Goal: Information Seeking & Learning: Learn about a topic

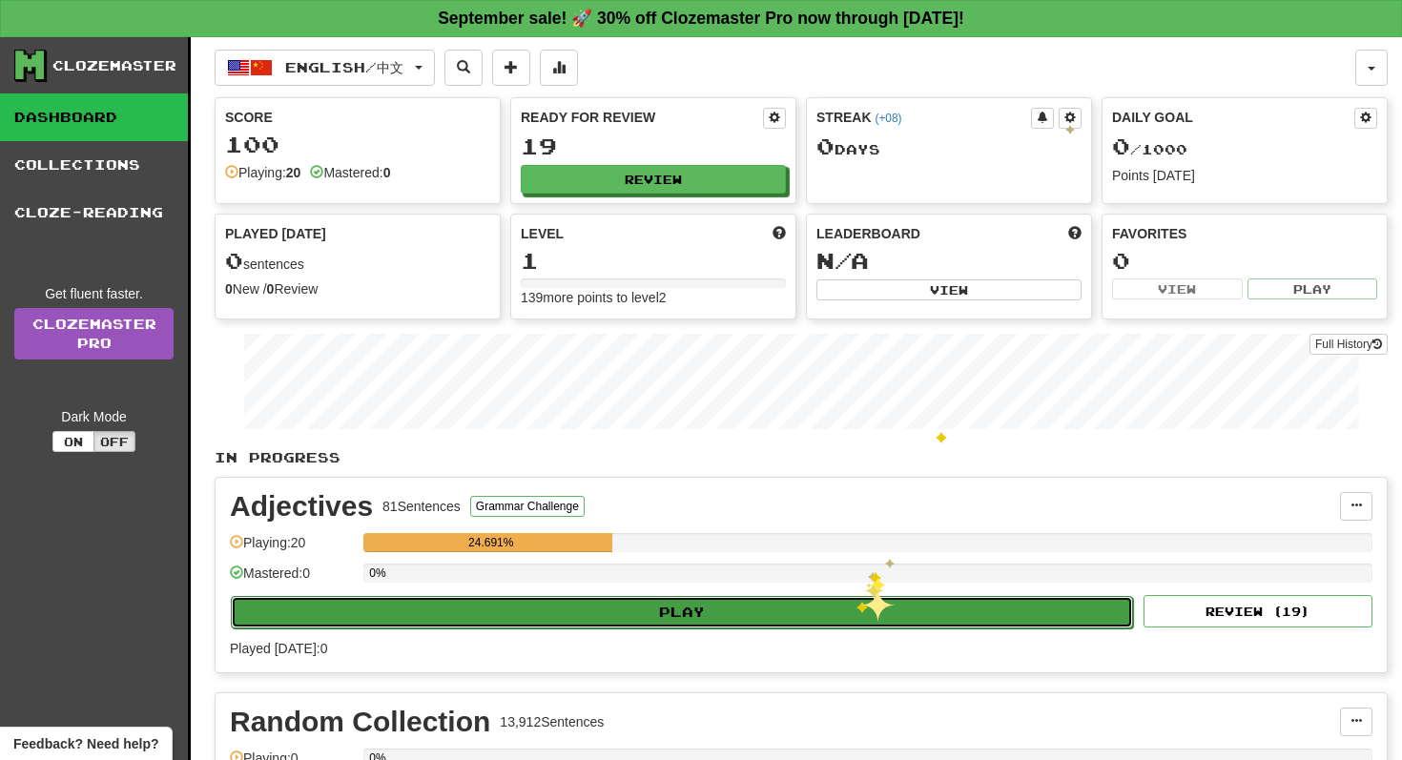
click at [854, 603] on button "Play" at bounding box center [682, 612] width 902 height 32
select select "**"
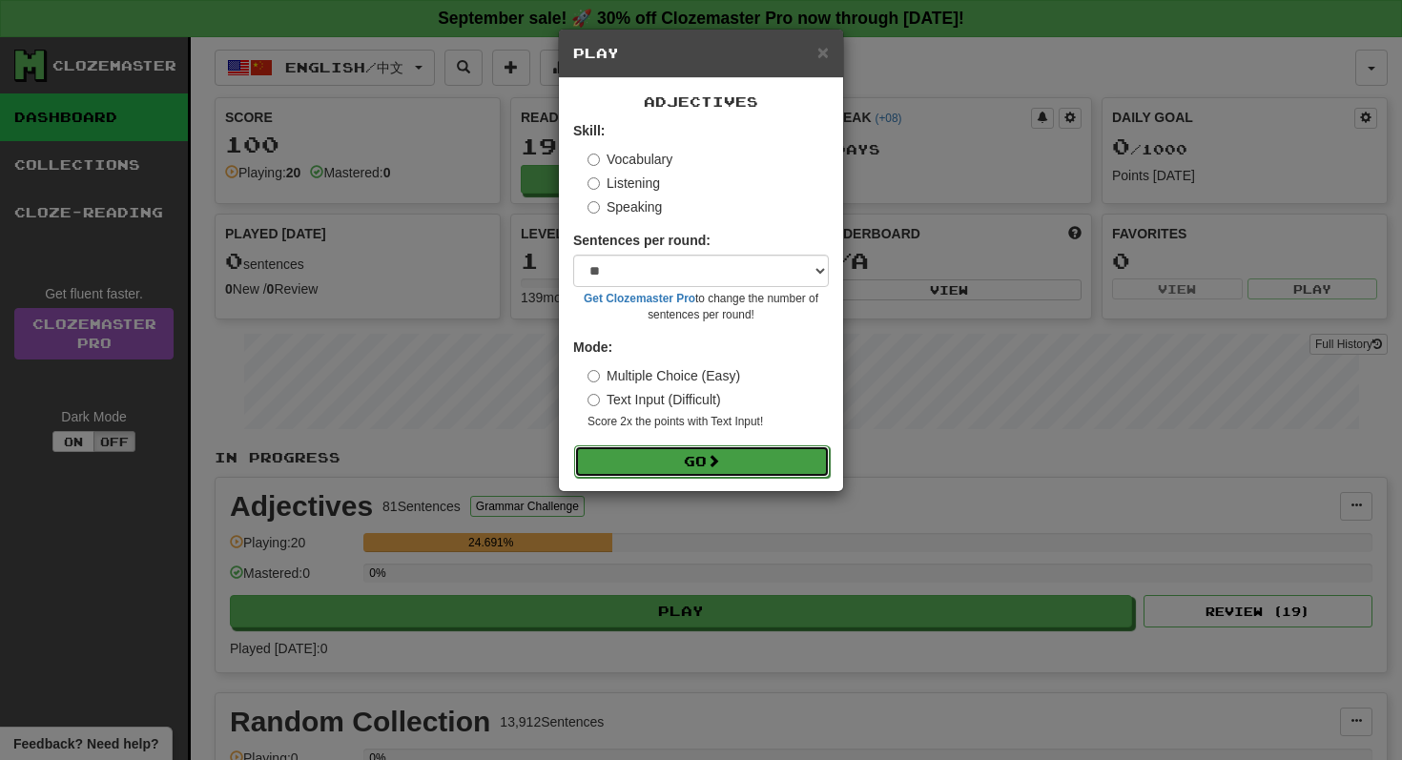
click at [762, 466] on button "Go" at bounding box center [702, 461] width 256 height 32
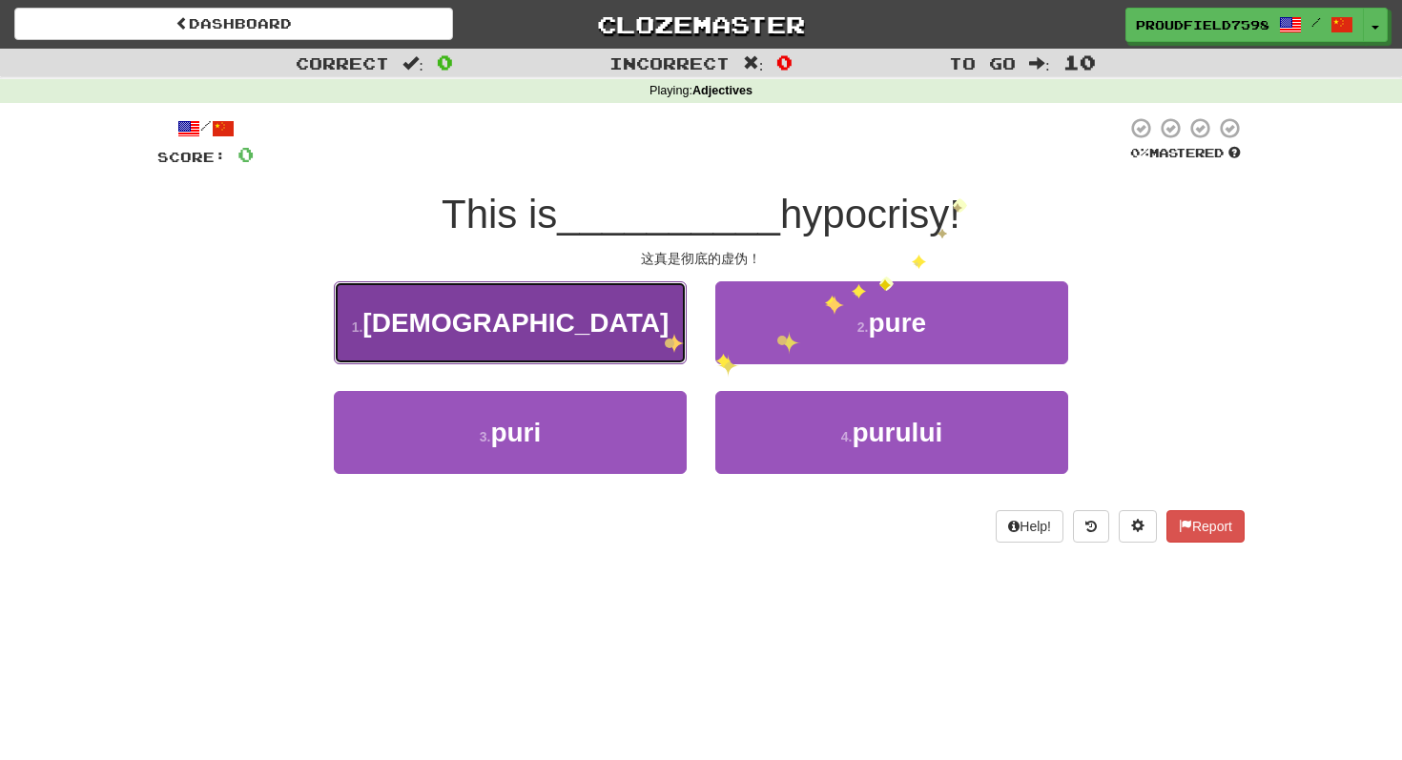
click at [645, 321] on button "1 . purii" at bounding box center [510, 322] width 353 height 83
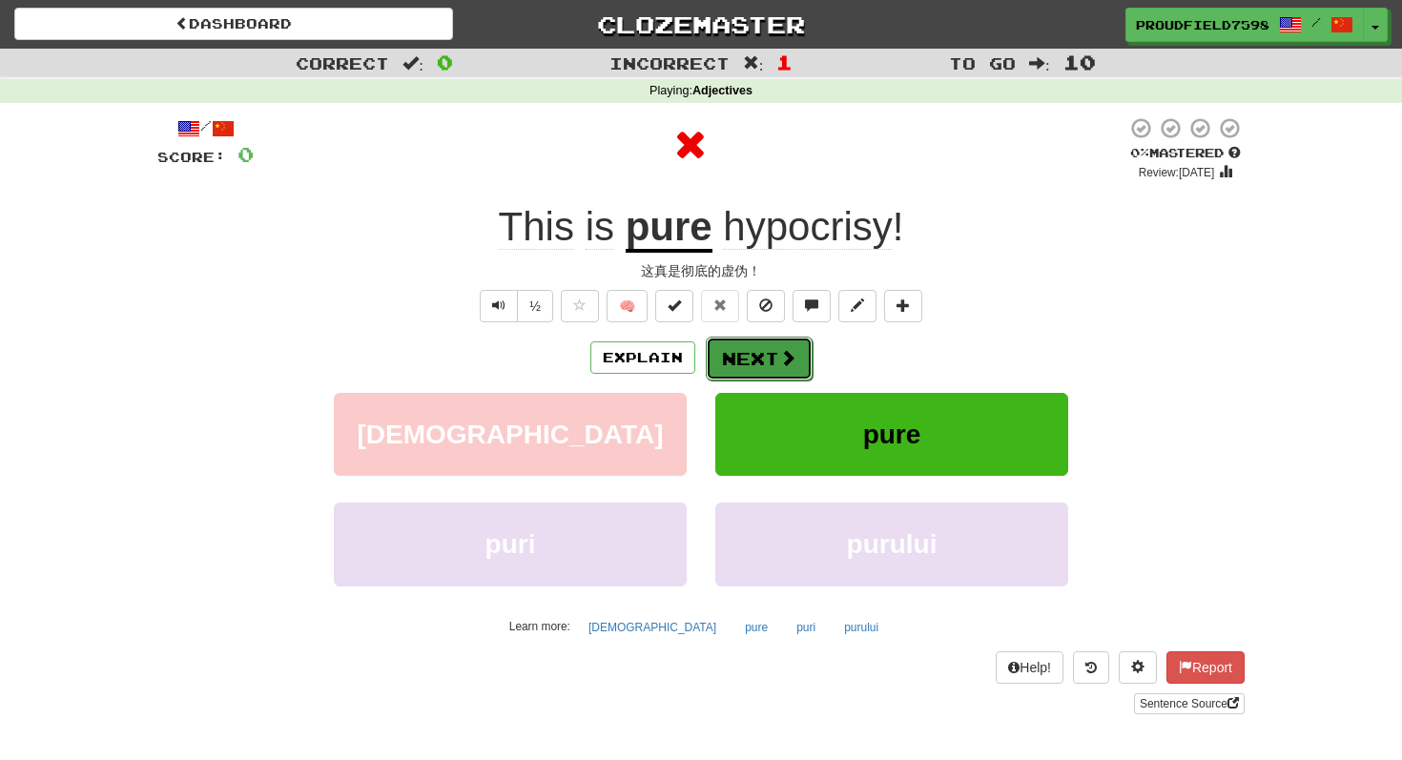
click at [780, 346] on button "Next" at bounding box center [759, 359] width 107 height 44
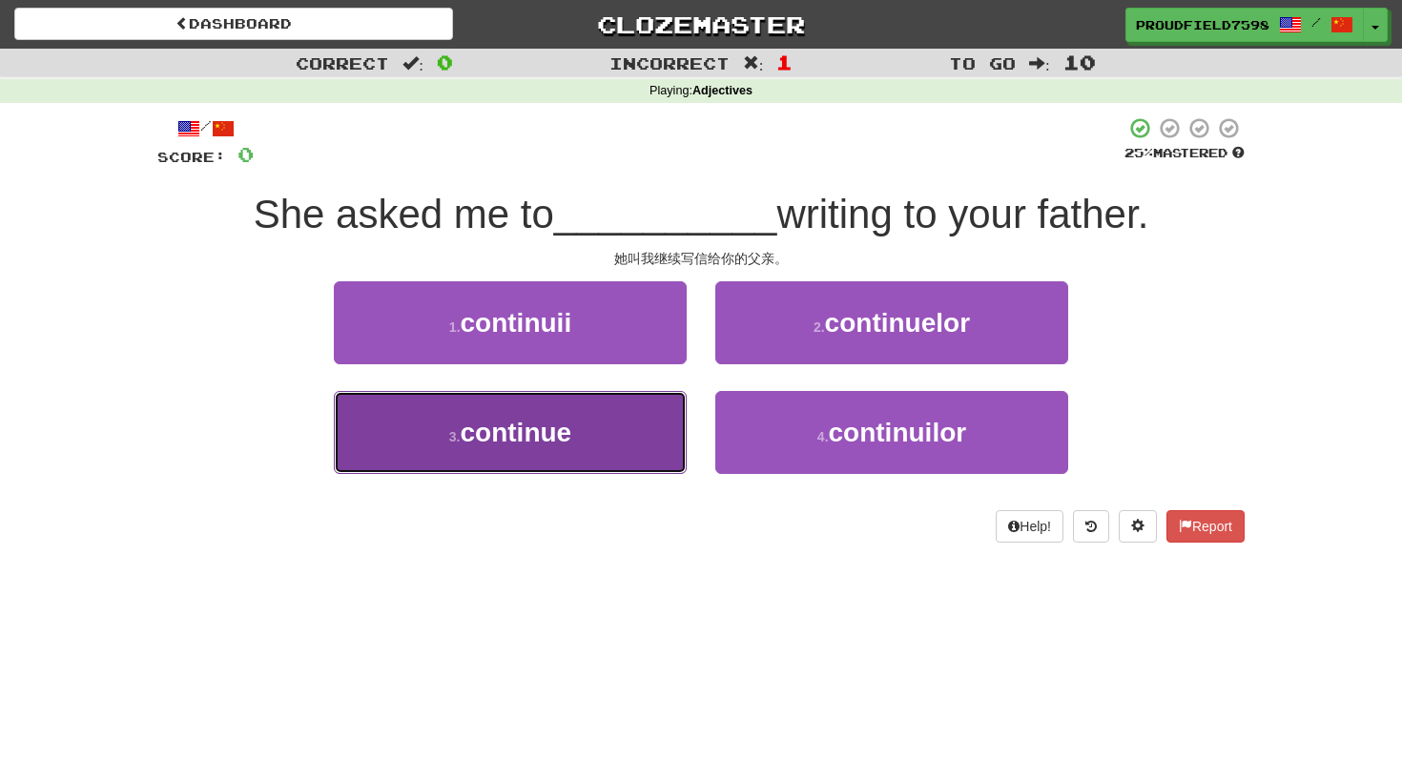
click at [629, 413] on button "3 . continue" at bounding box center [510, 432] width 353 height 83
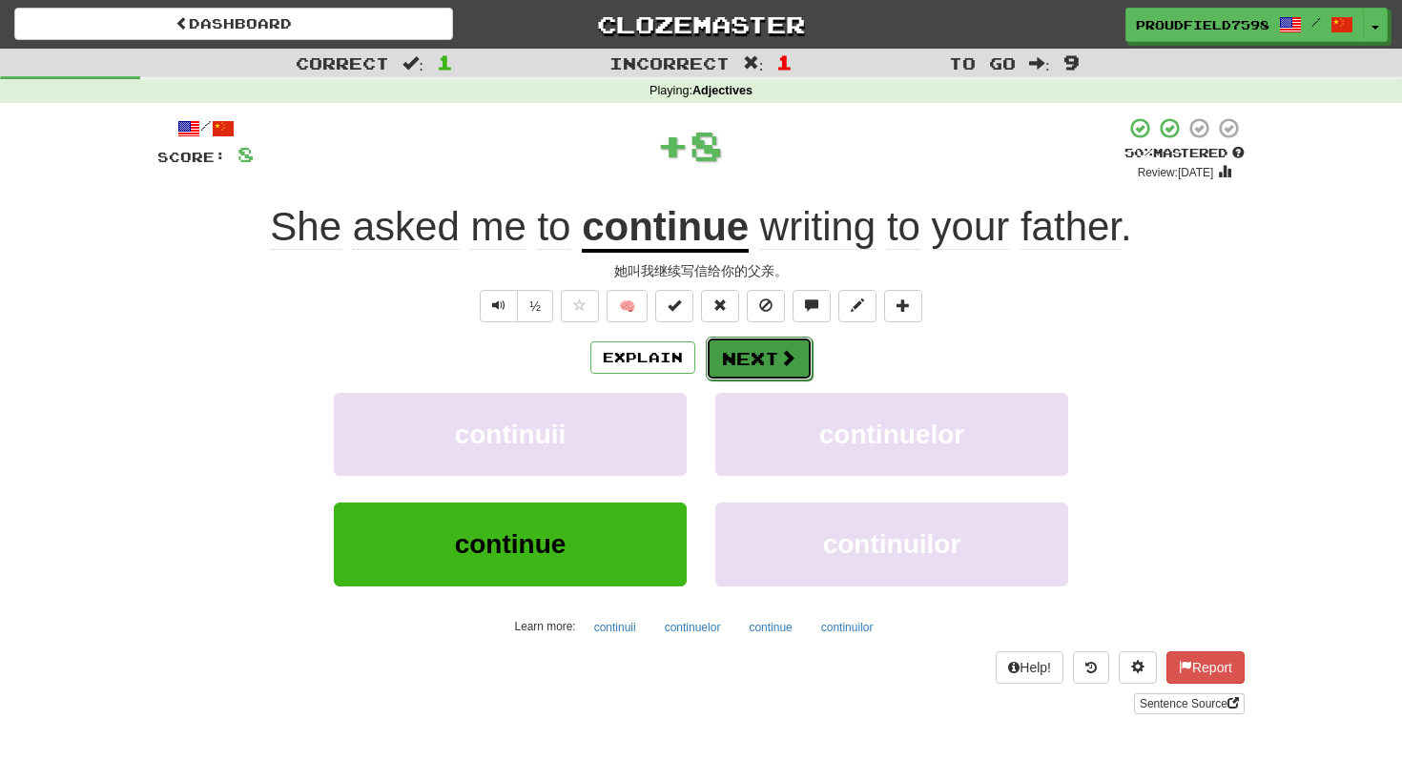
click at [782, 360] on span at bounding box center [787, 357] width 17 height 17
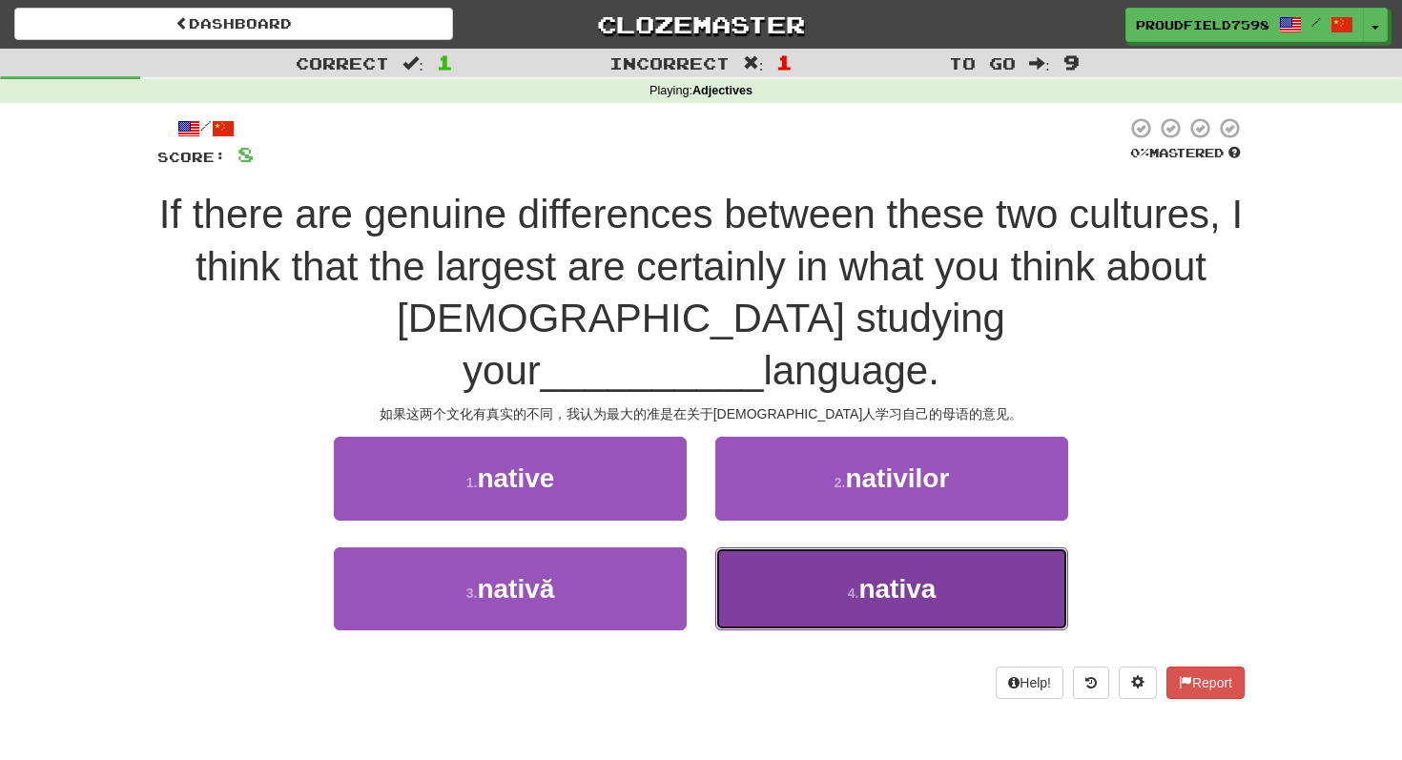
click at [841, 547] on button "4 . nativa" at bounding box center [891, 588] width 353 height 83
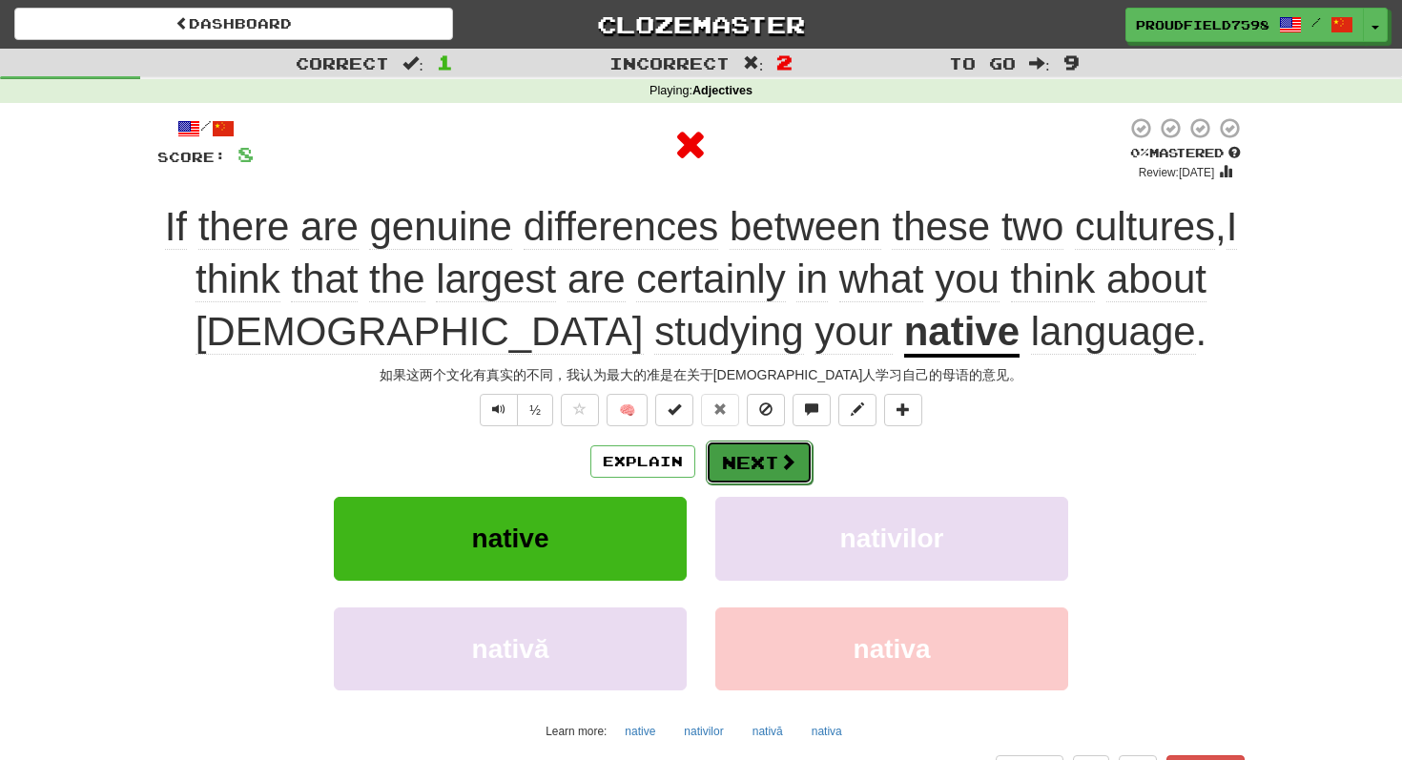
click at [761, 475] on button "Next" at bounding box center [759, 462] width 107 height 44
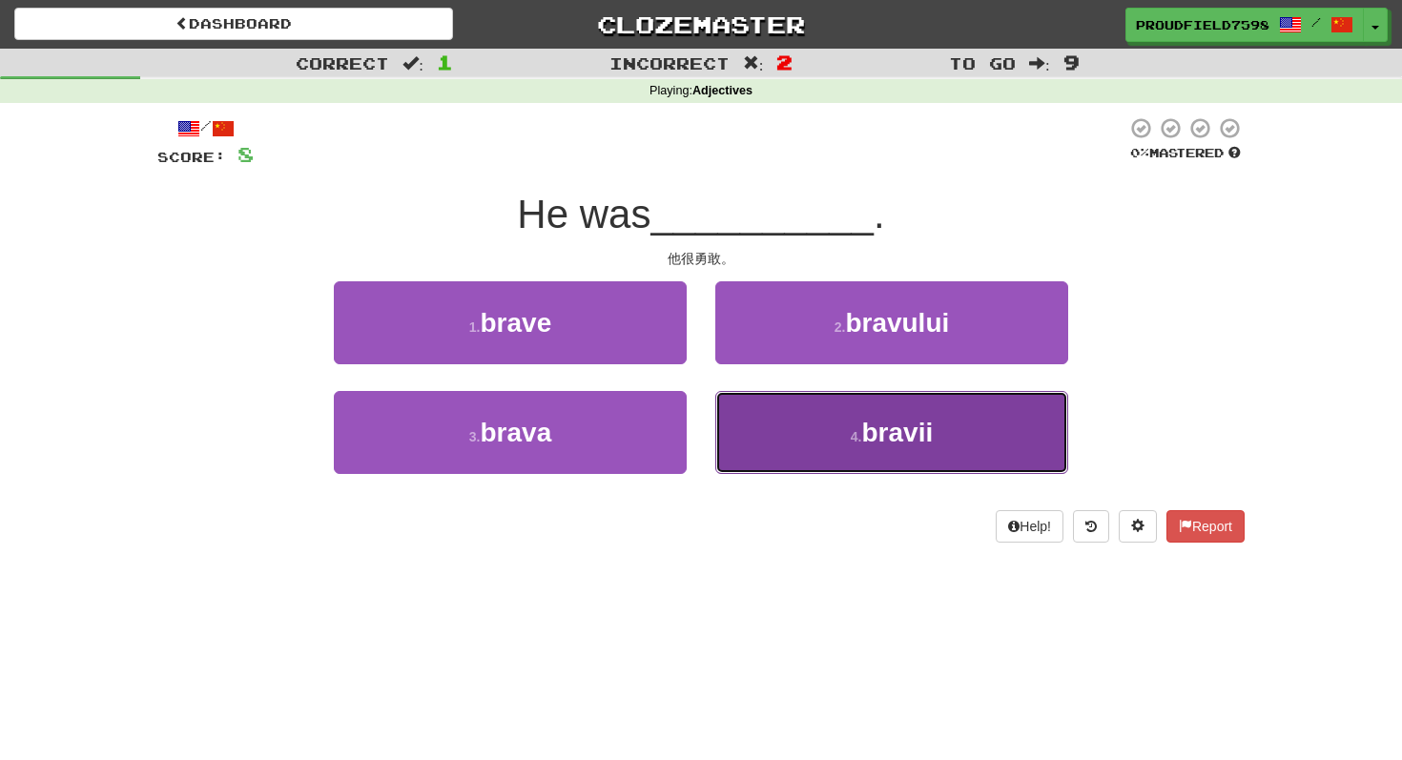
click at [827, 449] on button "4 . bravii" at bounding box center [891, 432] width 353 height 83
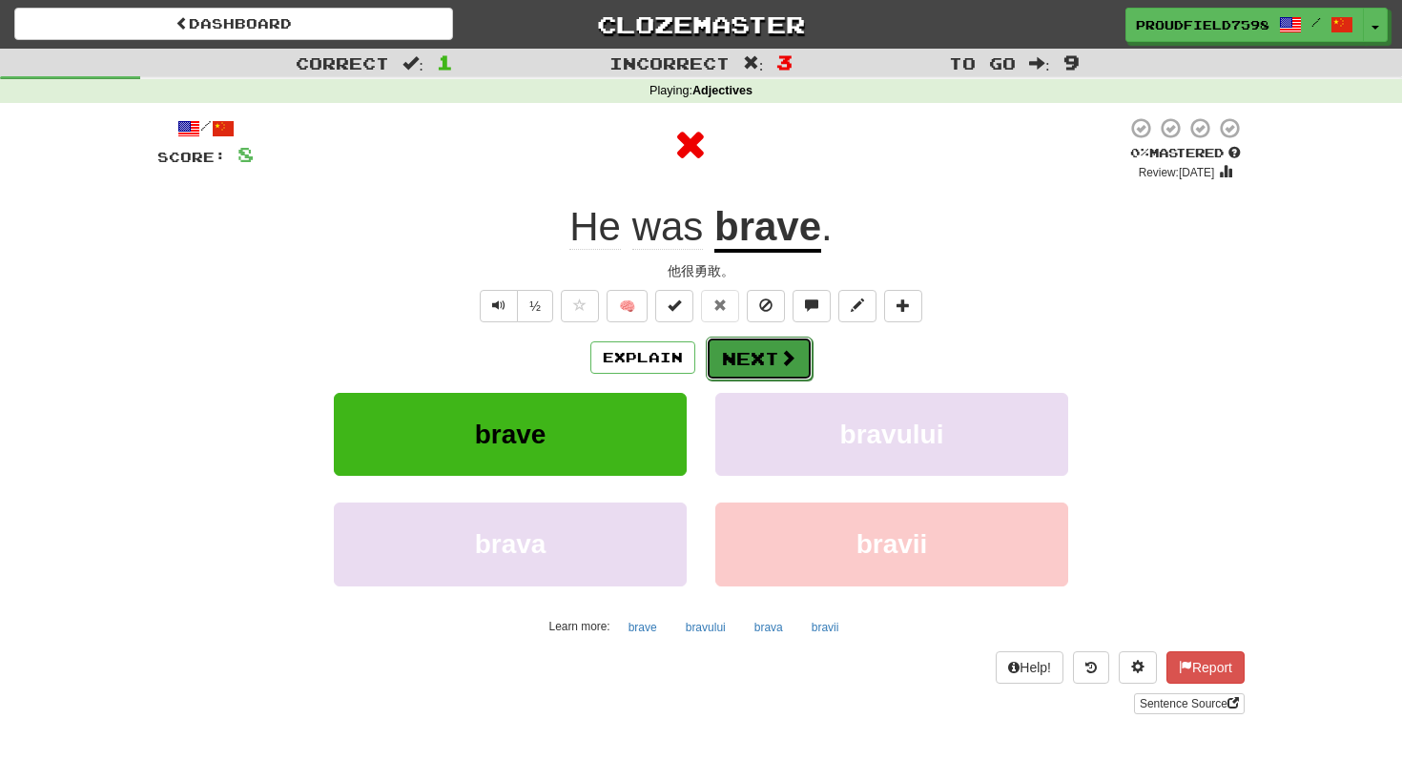
click at [739, 360] on button "Next" at bounding box center [759, 359] width 107 height 44
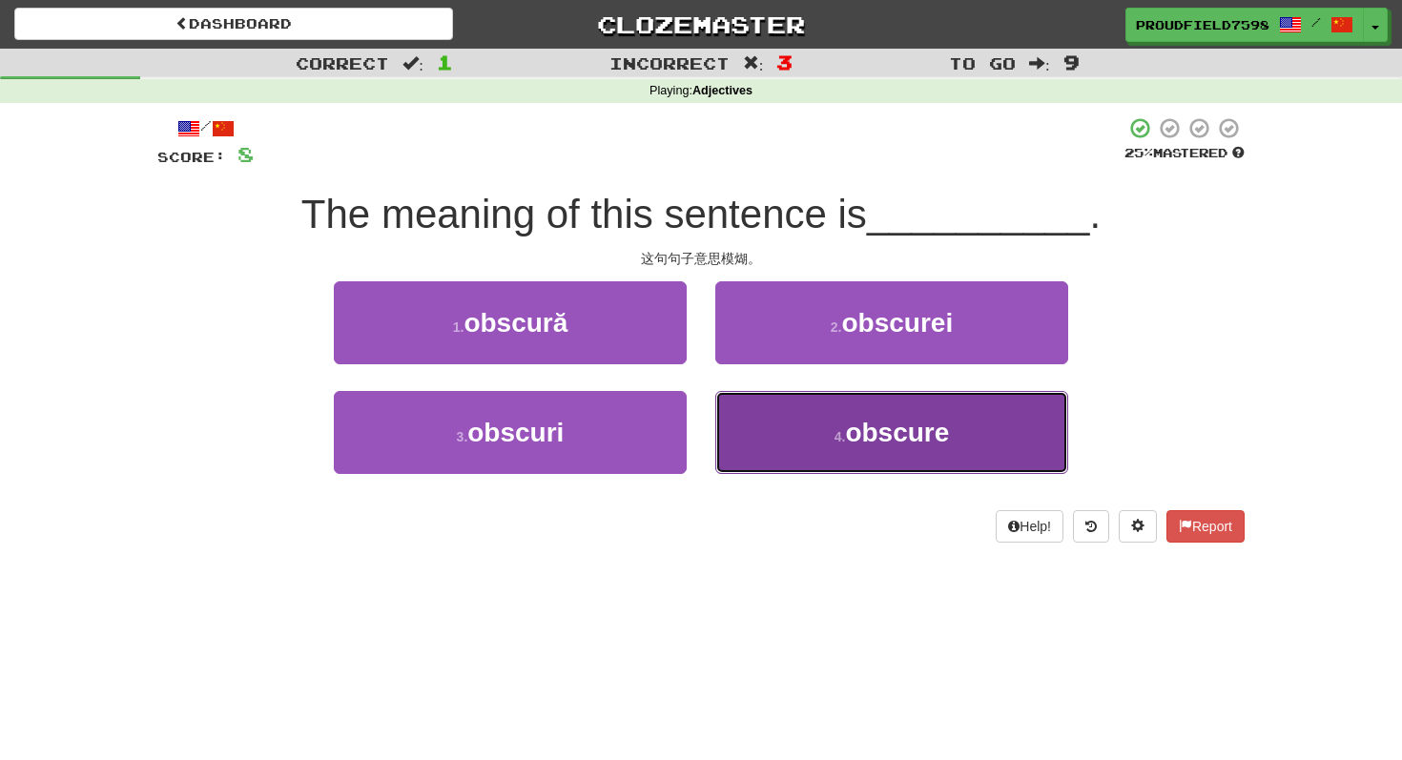
click at [868, 452] on button "4 . obscure" at bounding box center [891, 432] width 353 height 83
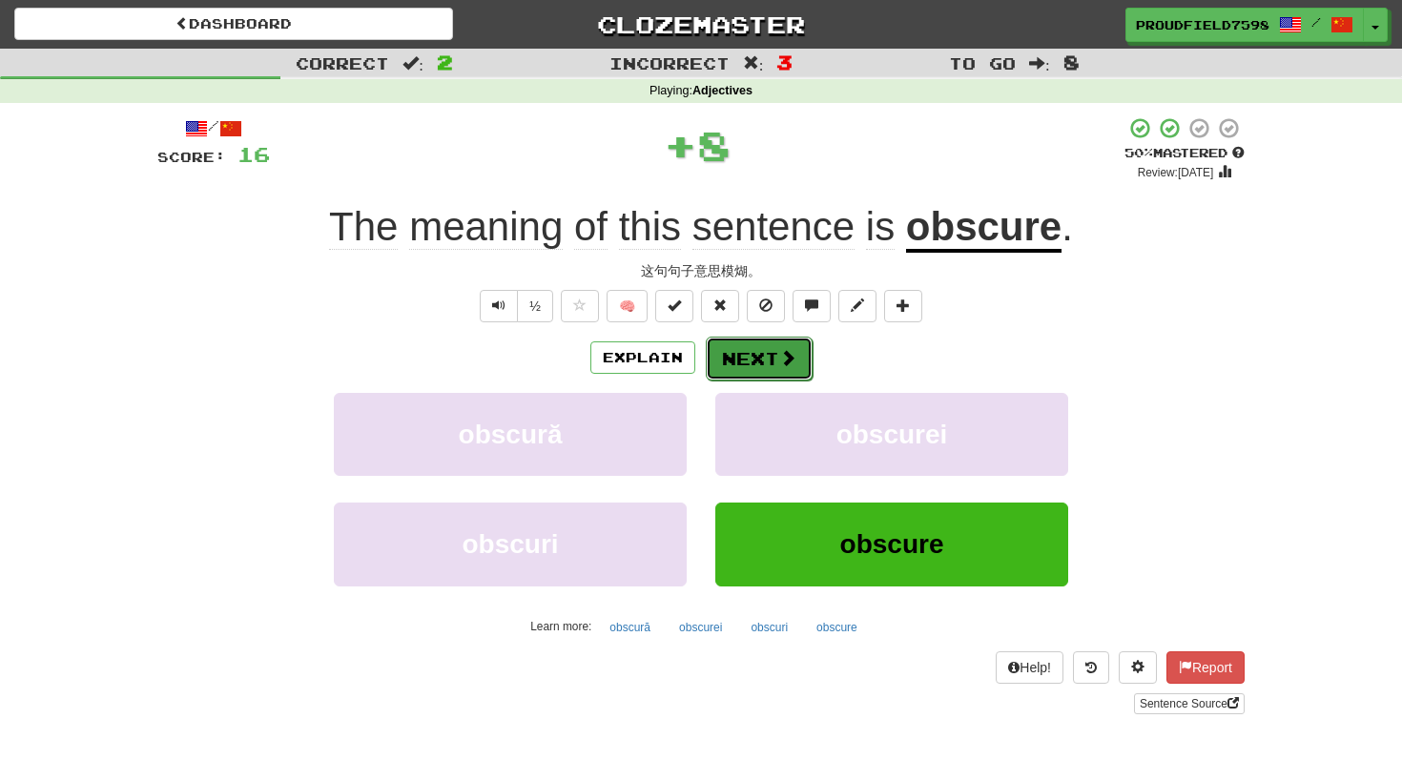
click at [779, 364] on span at bounding box center [787, 357] width 17 height 17
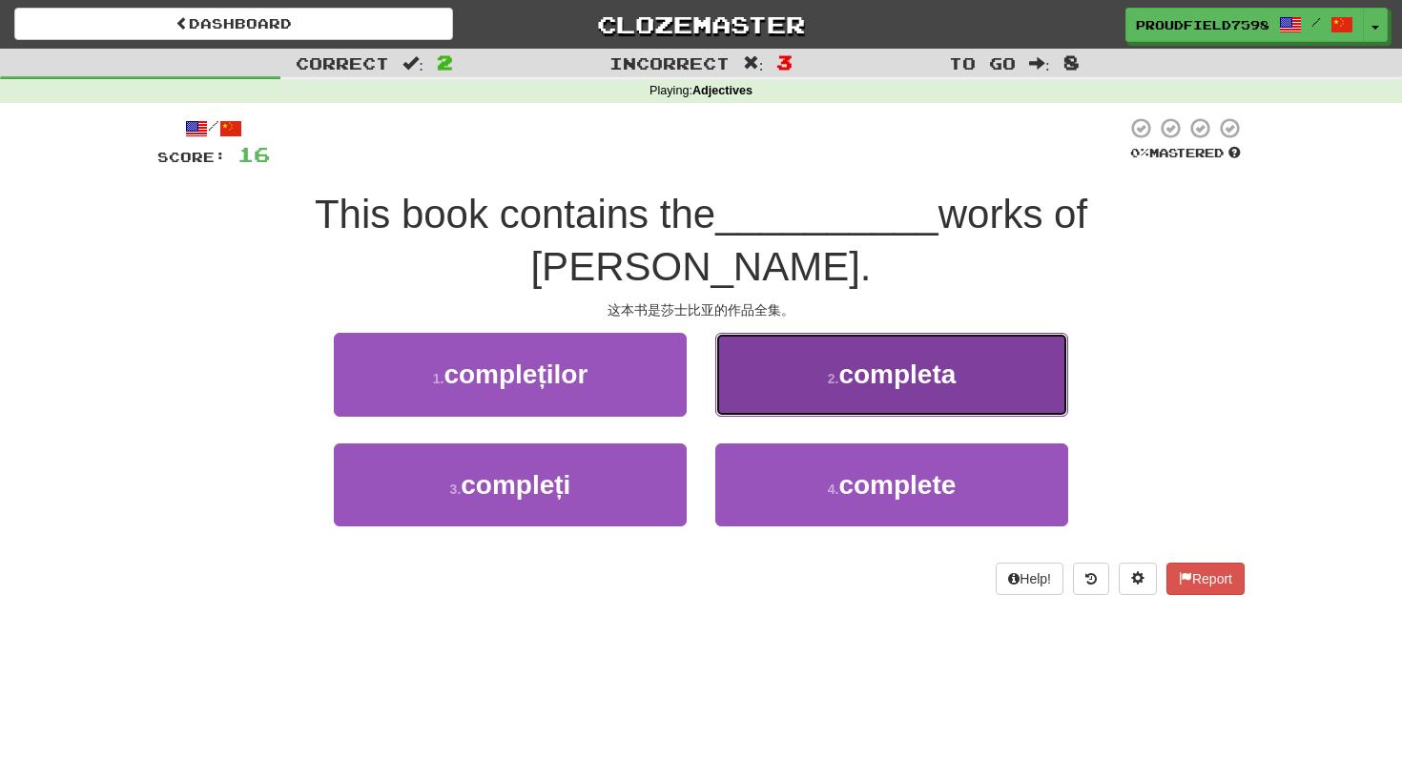
click at [801, 333] on button "2 . completa" at bounding box center [891, 374] width 353 height 83
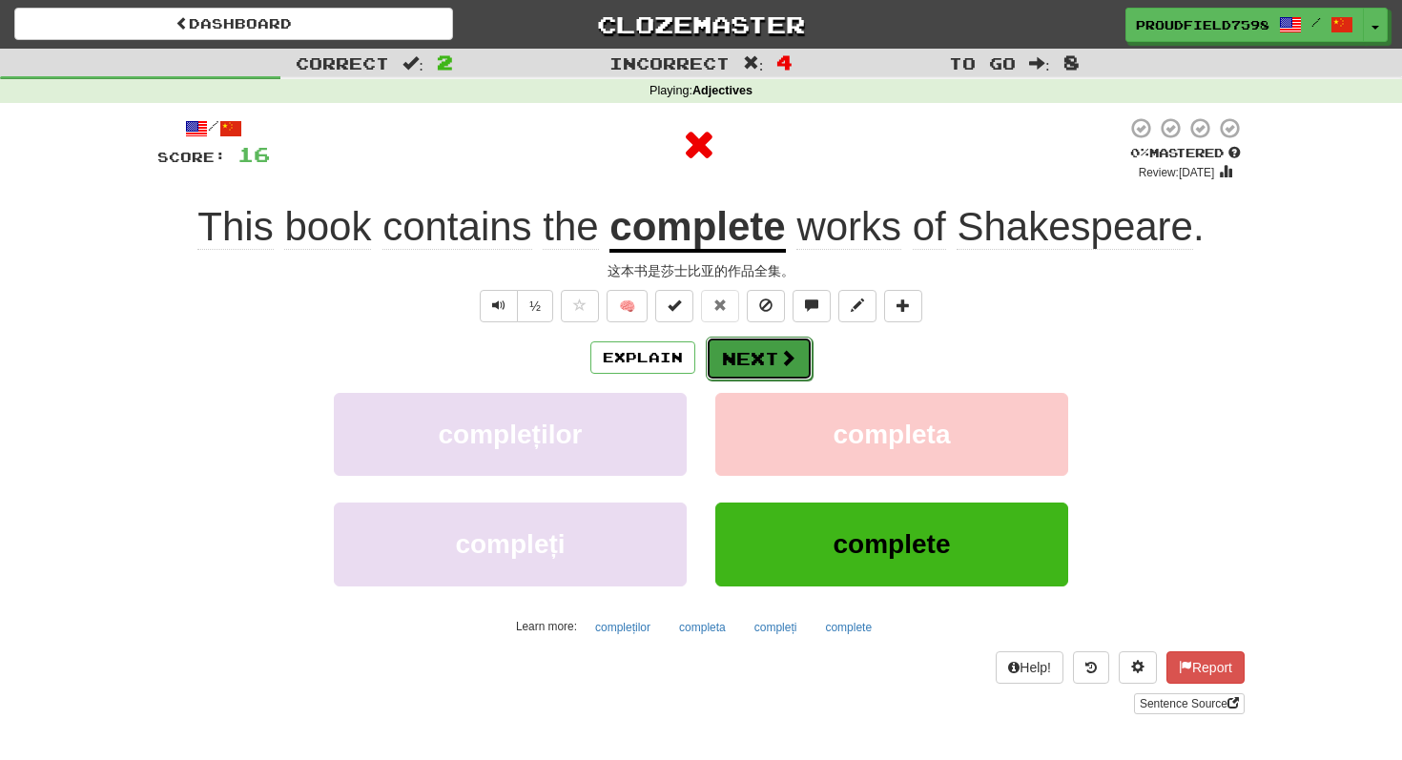
click at [752, 345] on button "Next" at bounding box center [759, 359] width 107 height 44
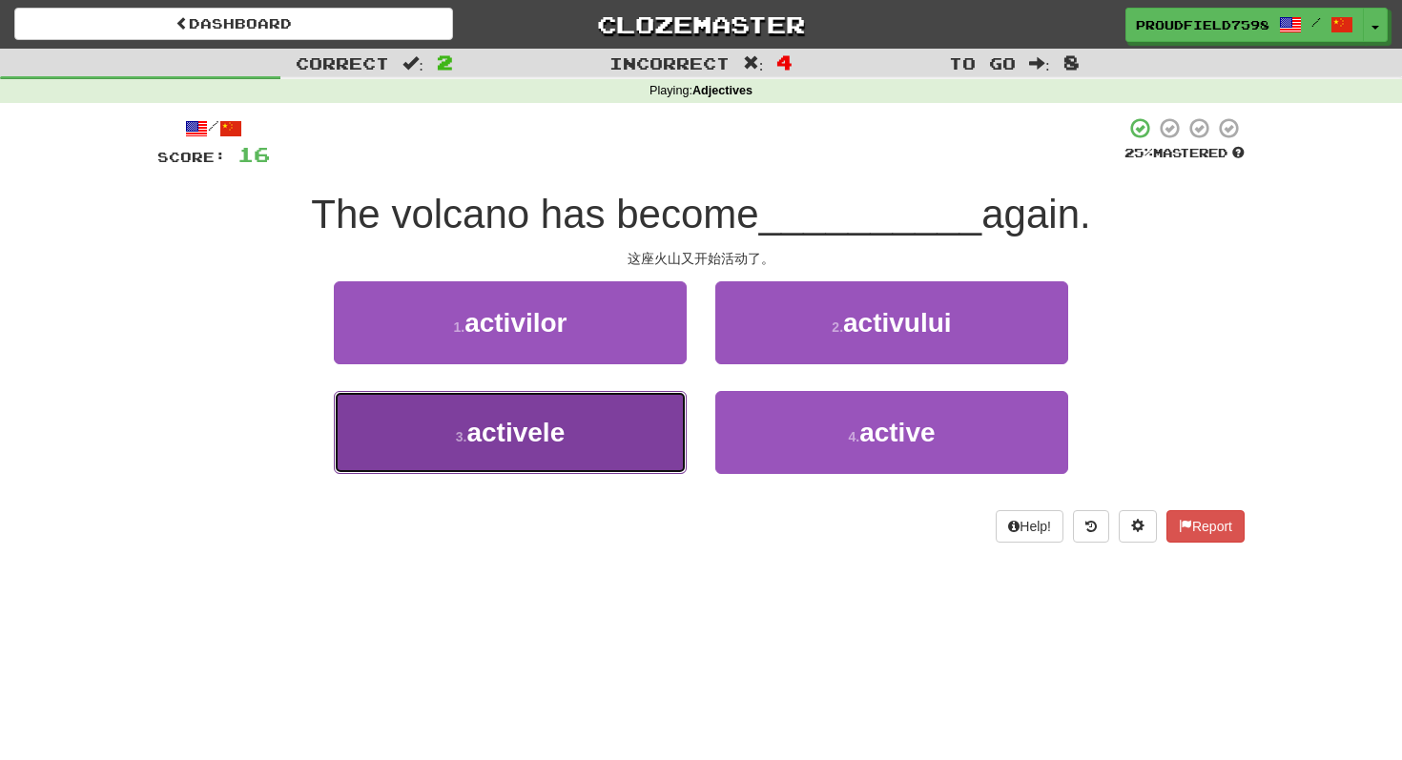
click at [625, 424] on button "3 . activele" at bounding box center [510, 432] width 353 height 83
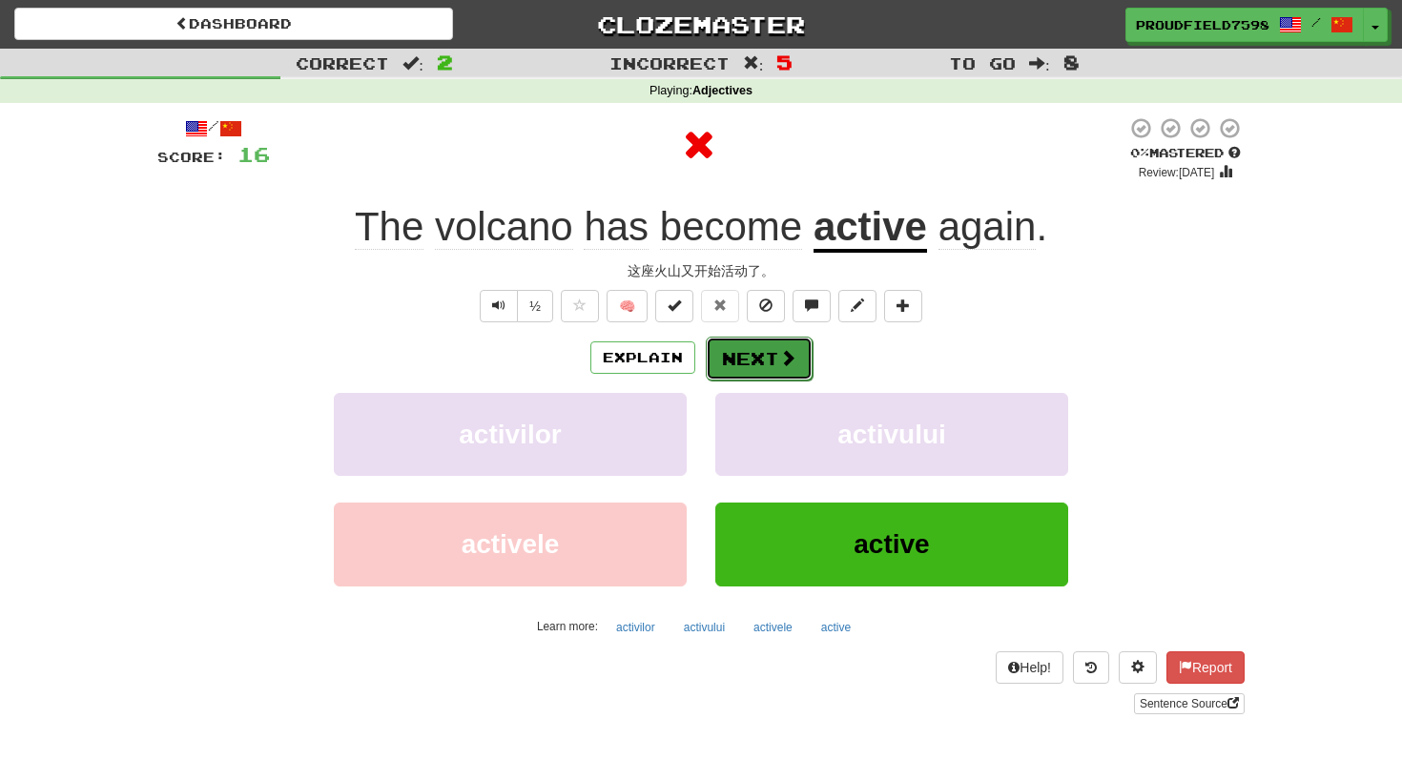
click at [765, 368] on button "Next" at bounding box center [759, 359] width 107 height 44
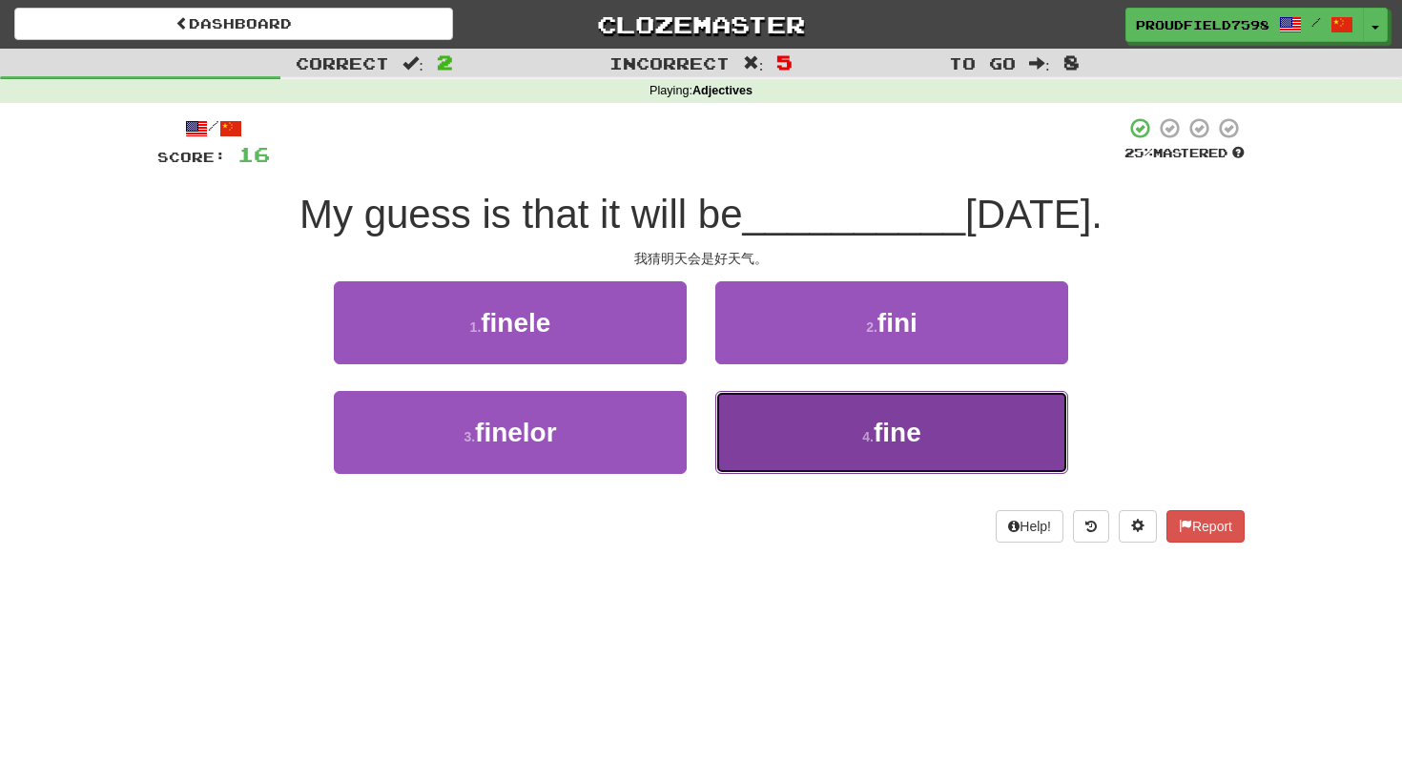
click at [951, 441] on button "4 . fine" at bounding box center [891, 432] width 353 height 83
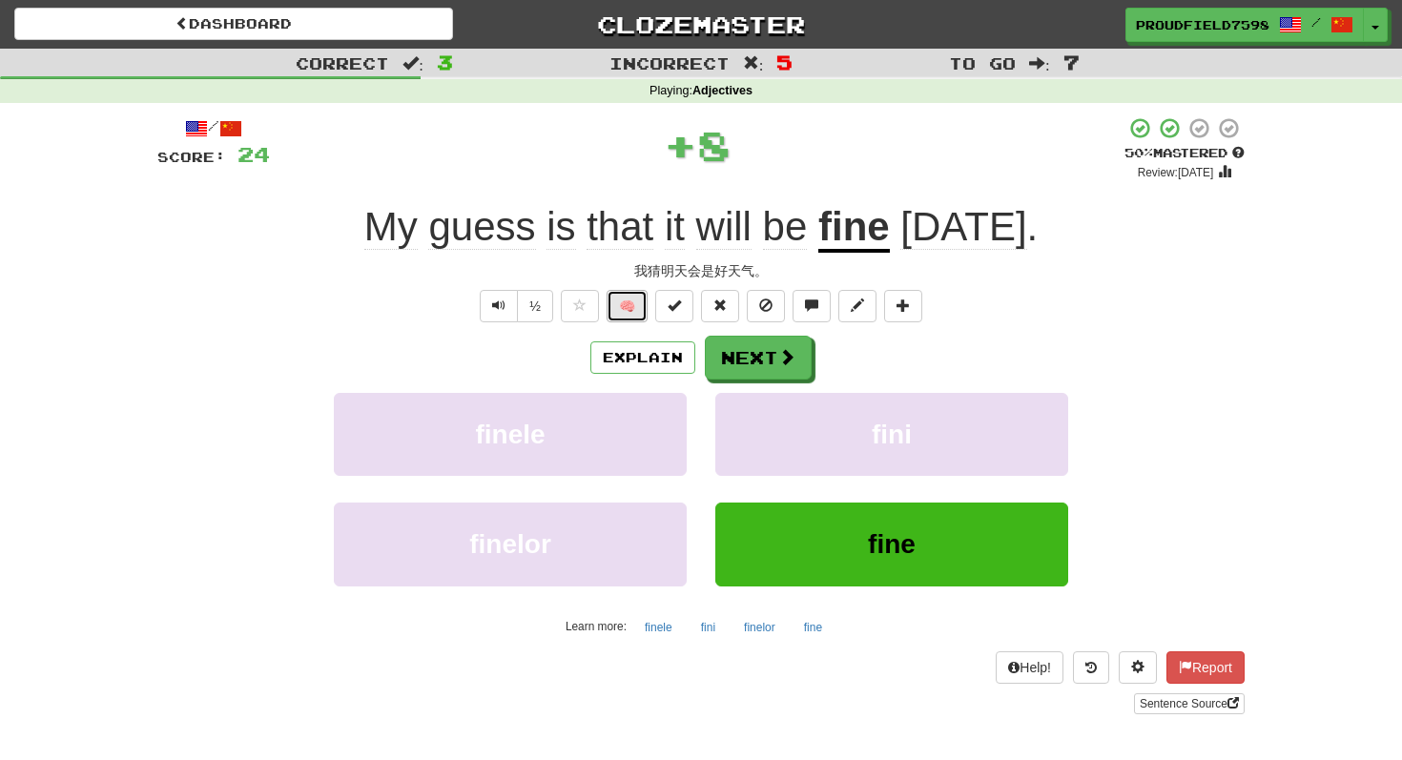
click at [637, 311] on button "🧠" at bounding box center [626, 306] width 41 height 32
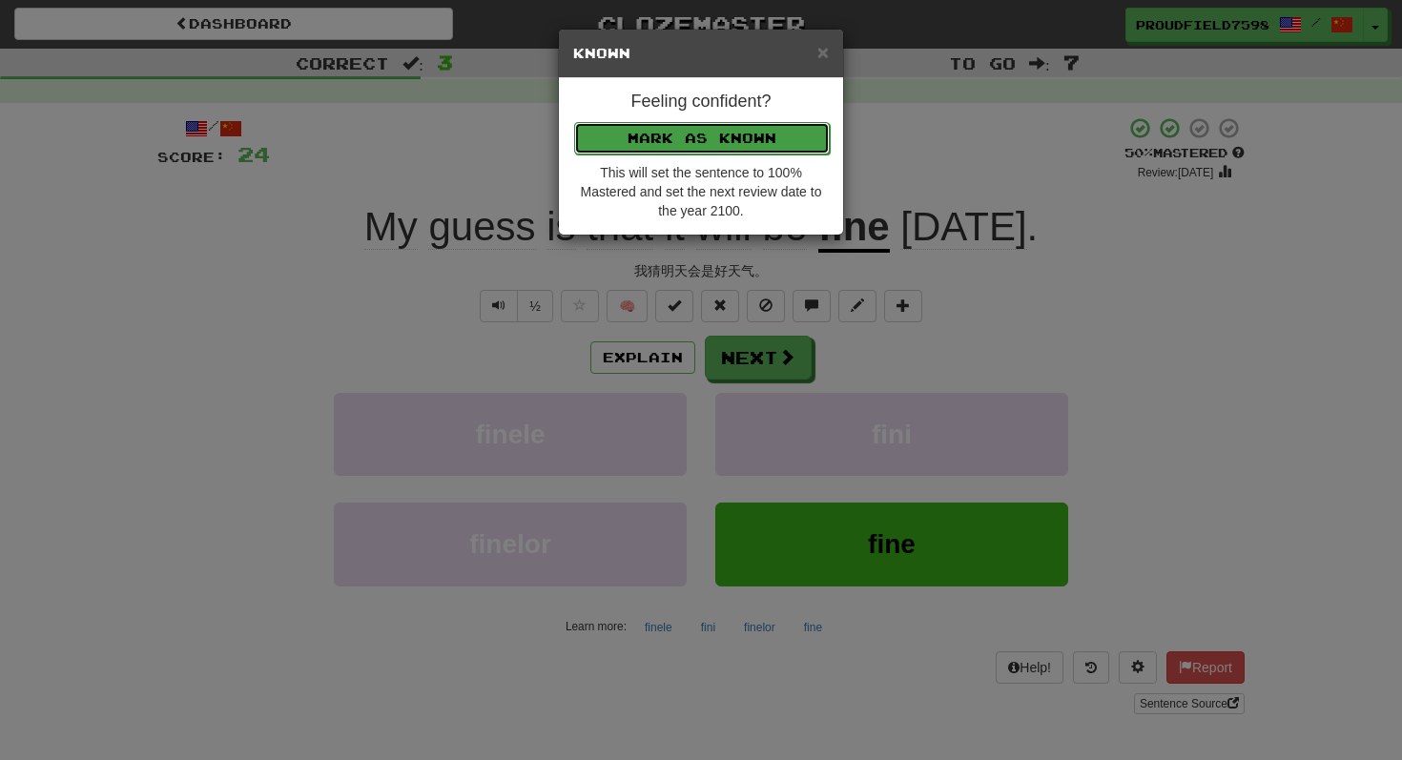
click at [783, 124] on button "Mark as Known" at bounding box center [702, 138] width 256 height 32
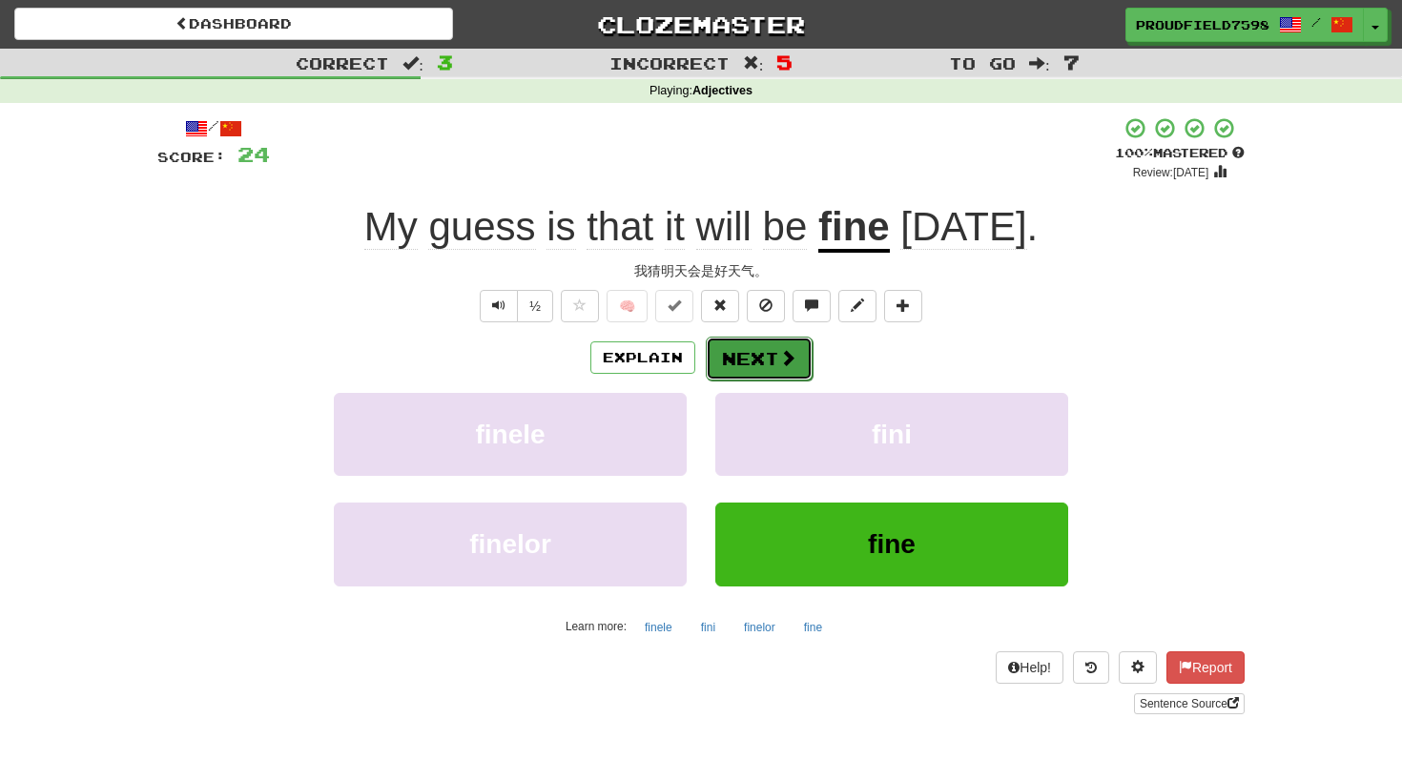
click at [760, 352] on button "Next" at bounding box center [759, 359] width 107 height 44
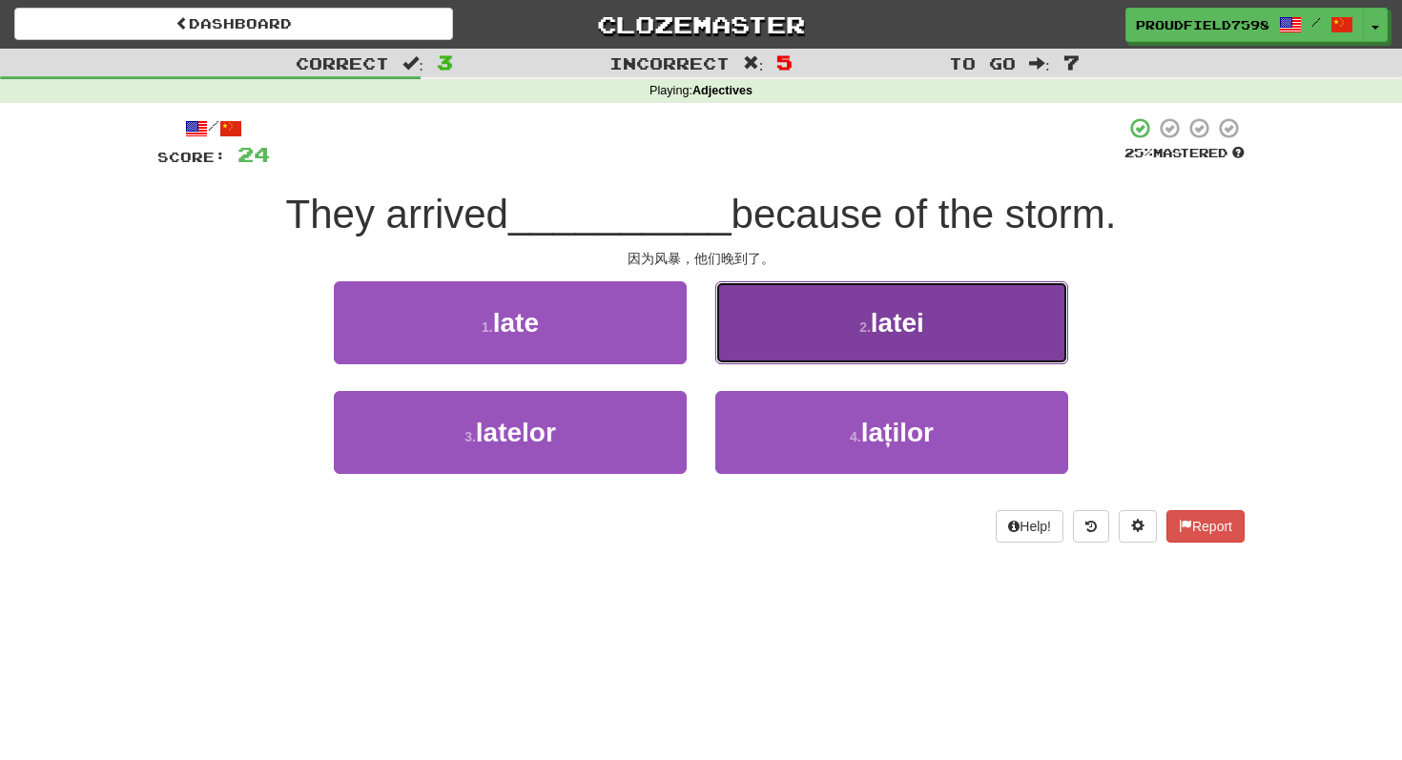
click at [763, 351] on button "2 . latei" at bounding box center [891, 322] width 353 height 83
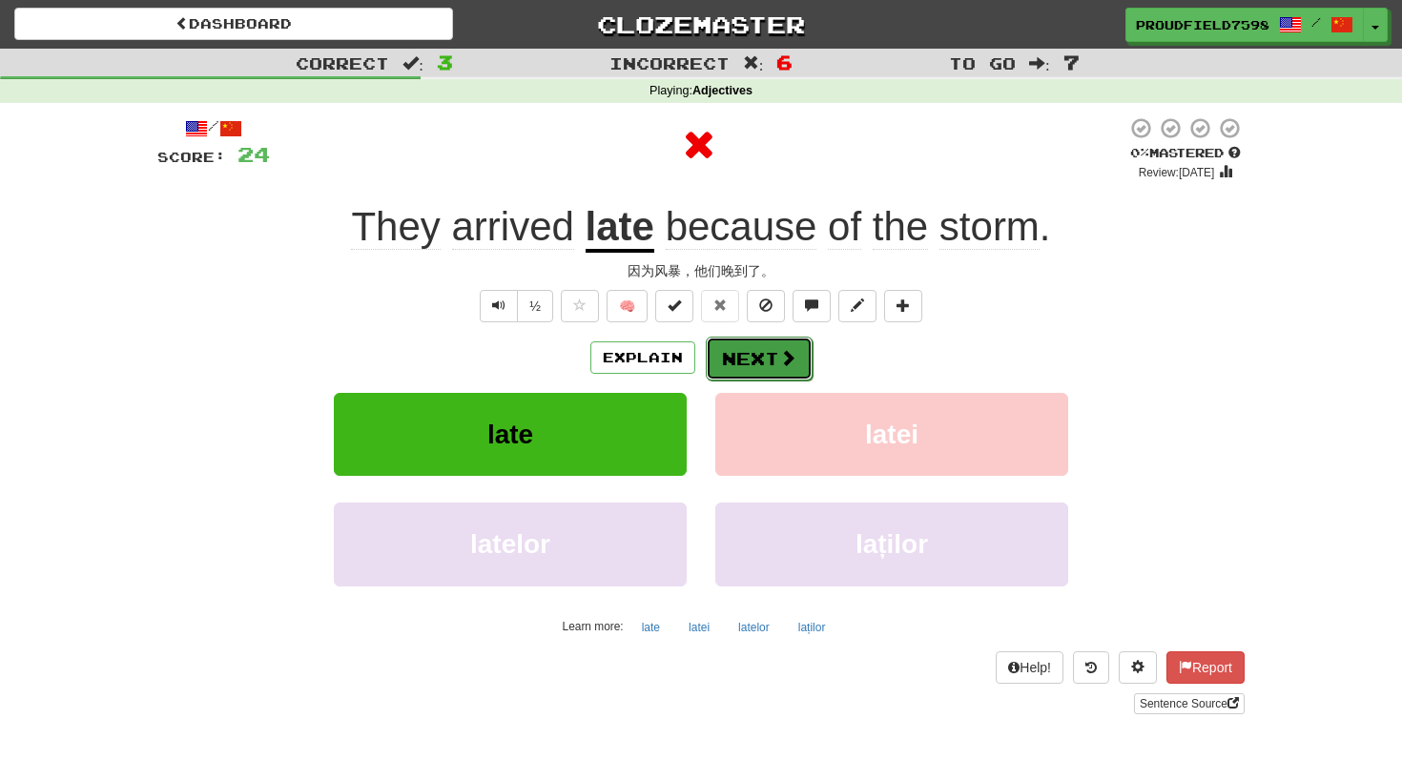
click at [761, 358] on button "Next" at bounding box center [759, 359] width 107 height 44
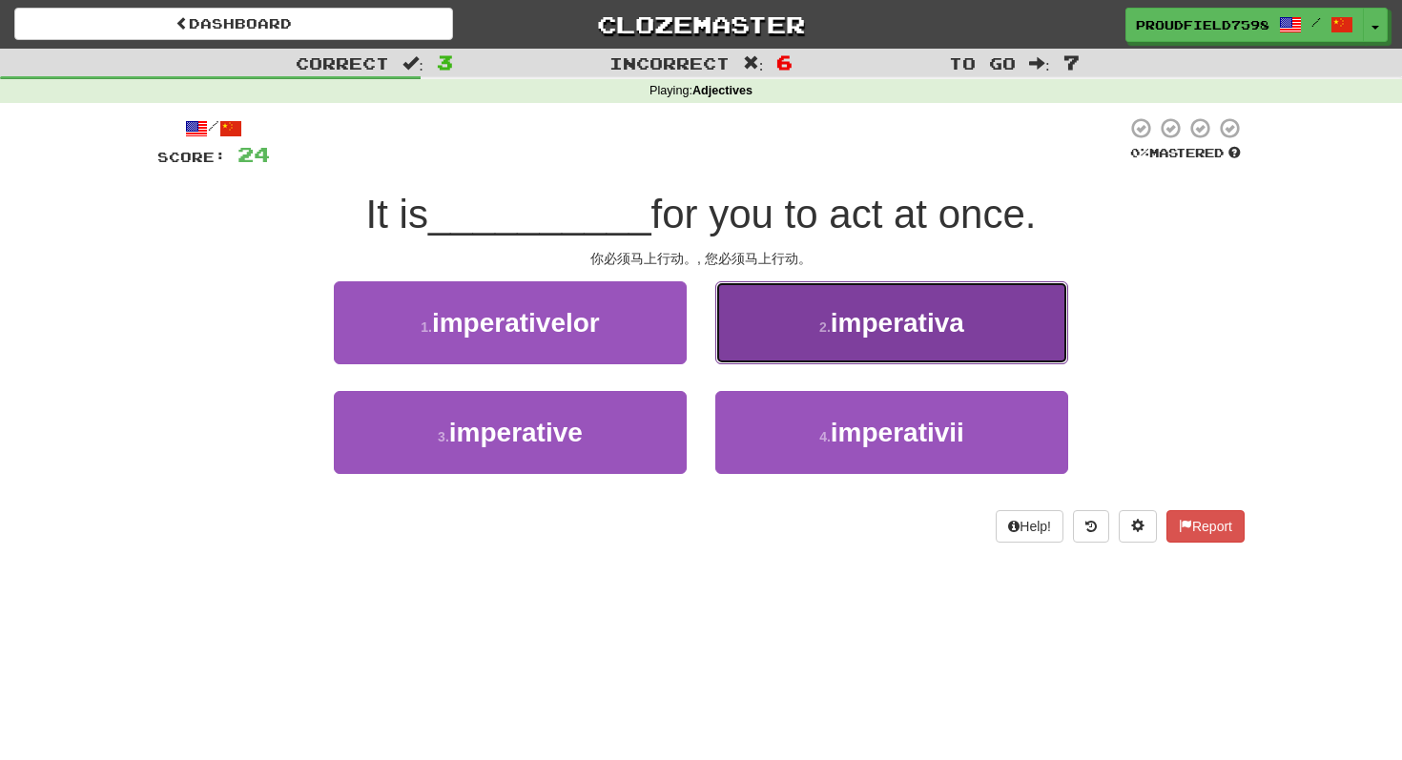
click at [881, 333] on span "imperativa" at bounding box center [896, 323] width 133 height 30
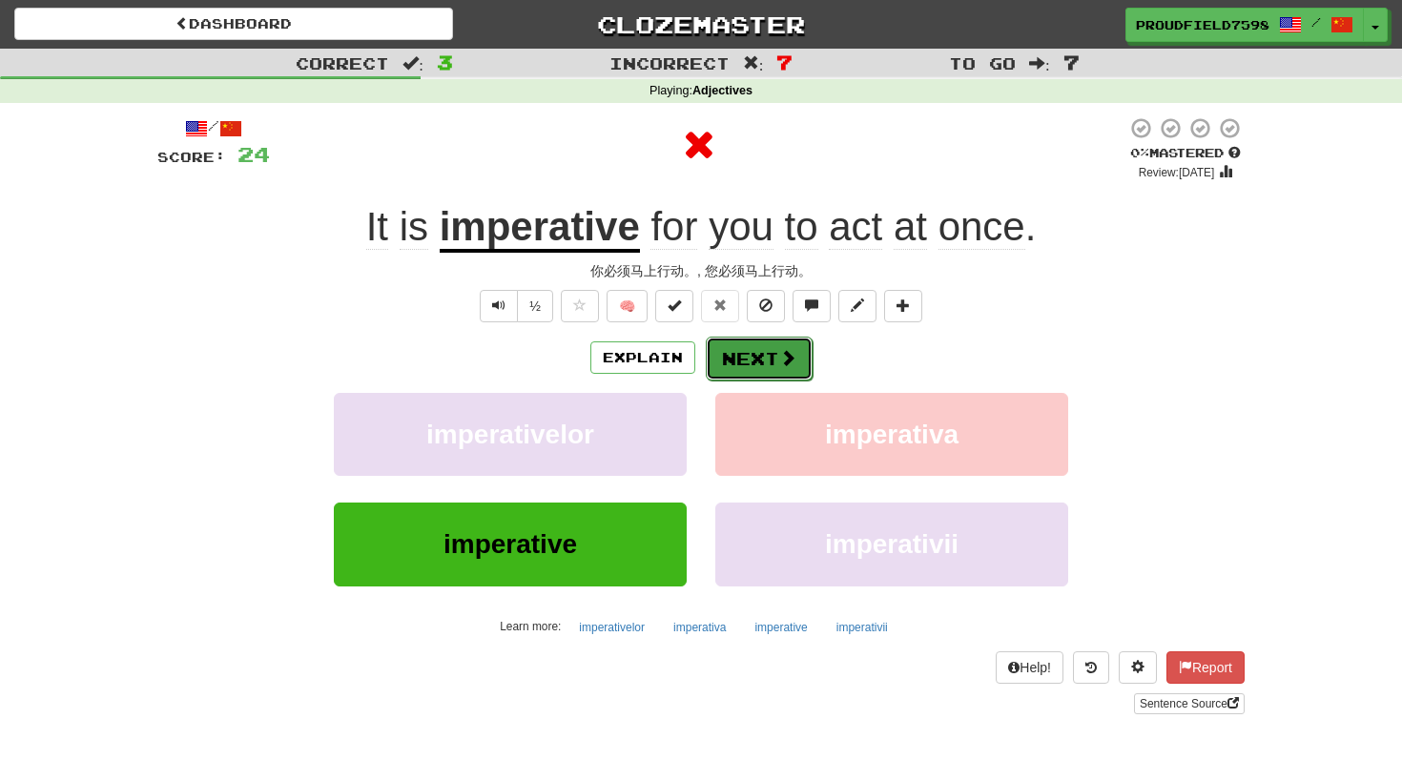
click at [706, 364] on button "Next" at bounding box center [759, 359] width 107 height 44
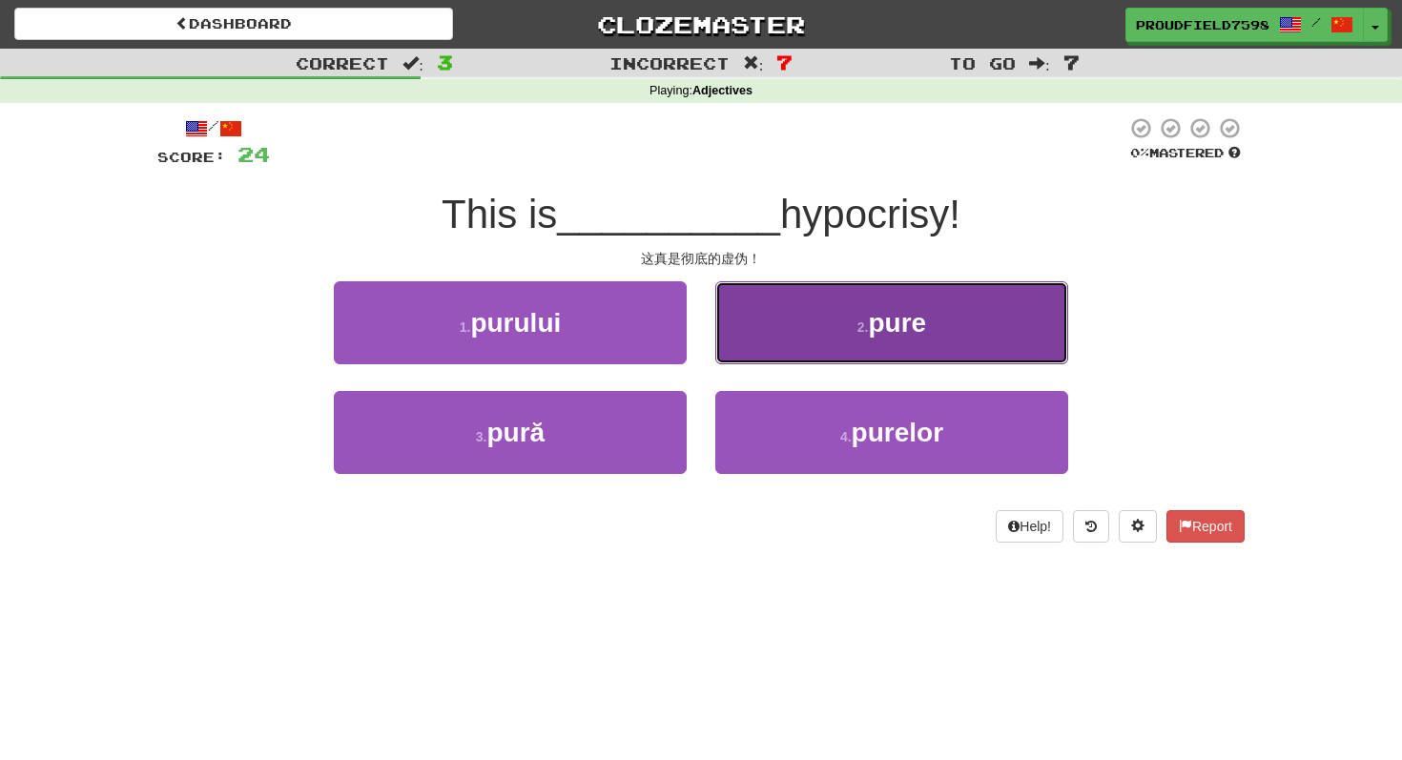
click at [819, 331] on button "2 . pure" at bounding box center [891, 322] width 353 height 83
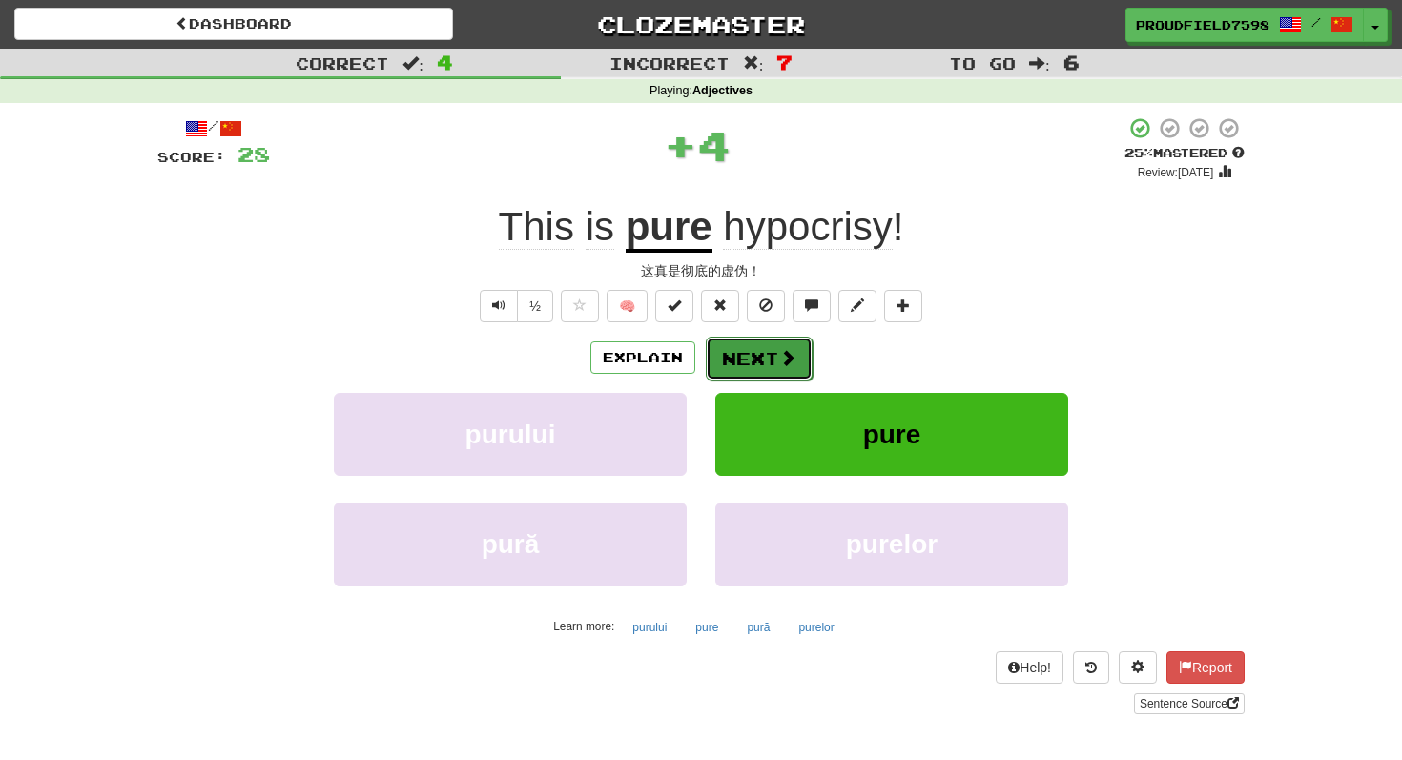
click at [789, 366] on span at bounding box center [787, 357] width 17 height 17
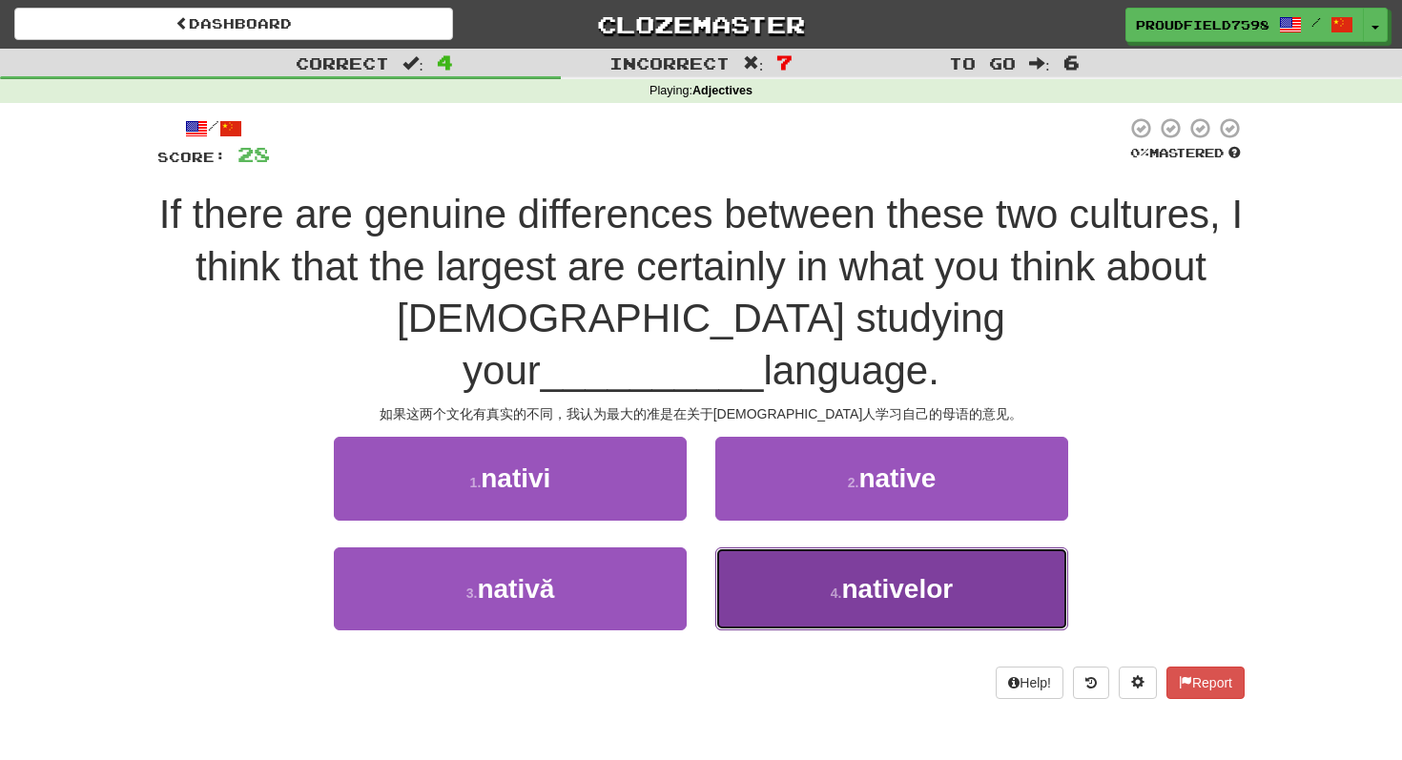
click at [828, 547] on button "4 . nativelor" at bounding box center [891, 588] width 353 height 83
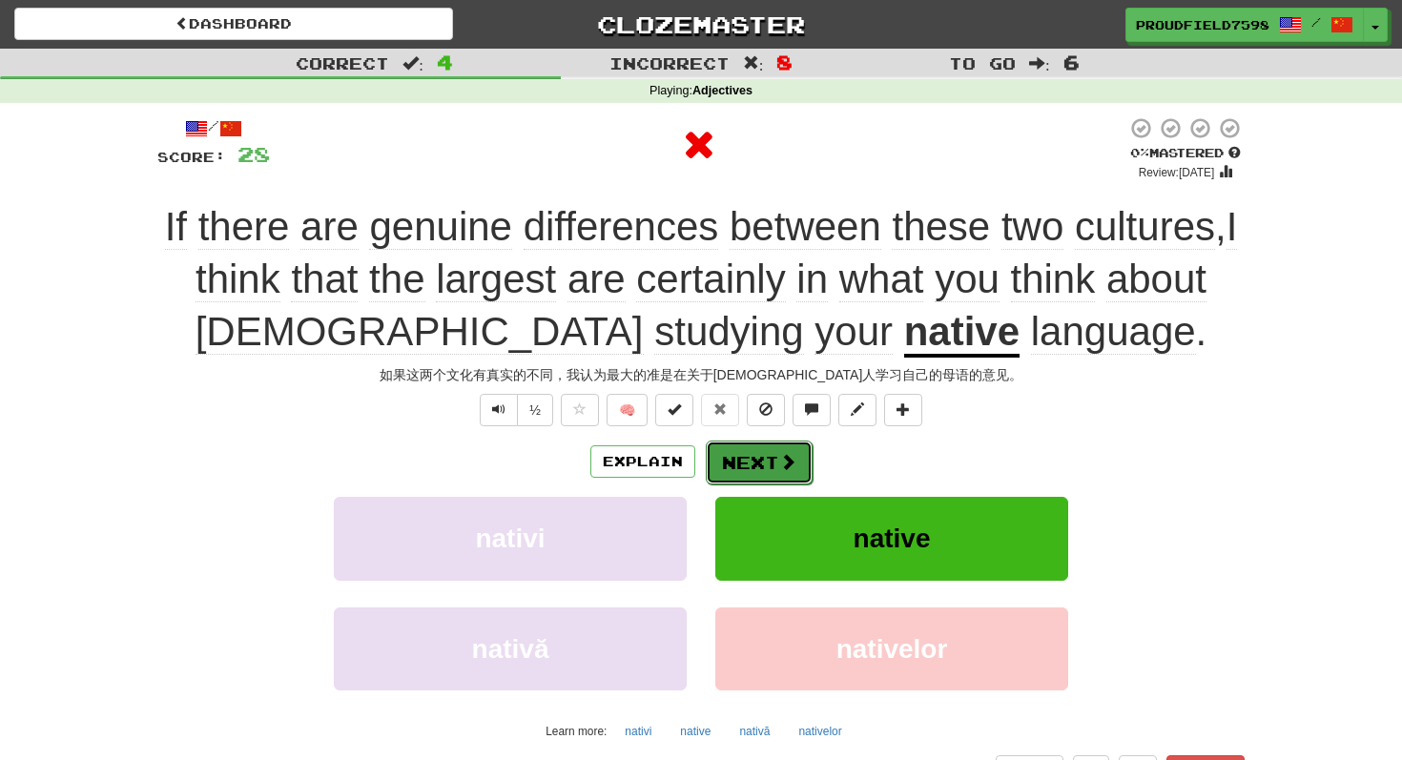
click at [768, 448] on button "Next" at bounding box center [759, 462] width 107 height 44
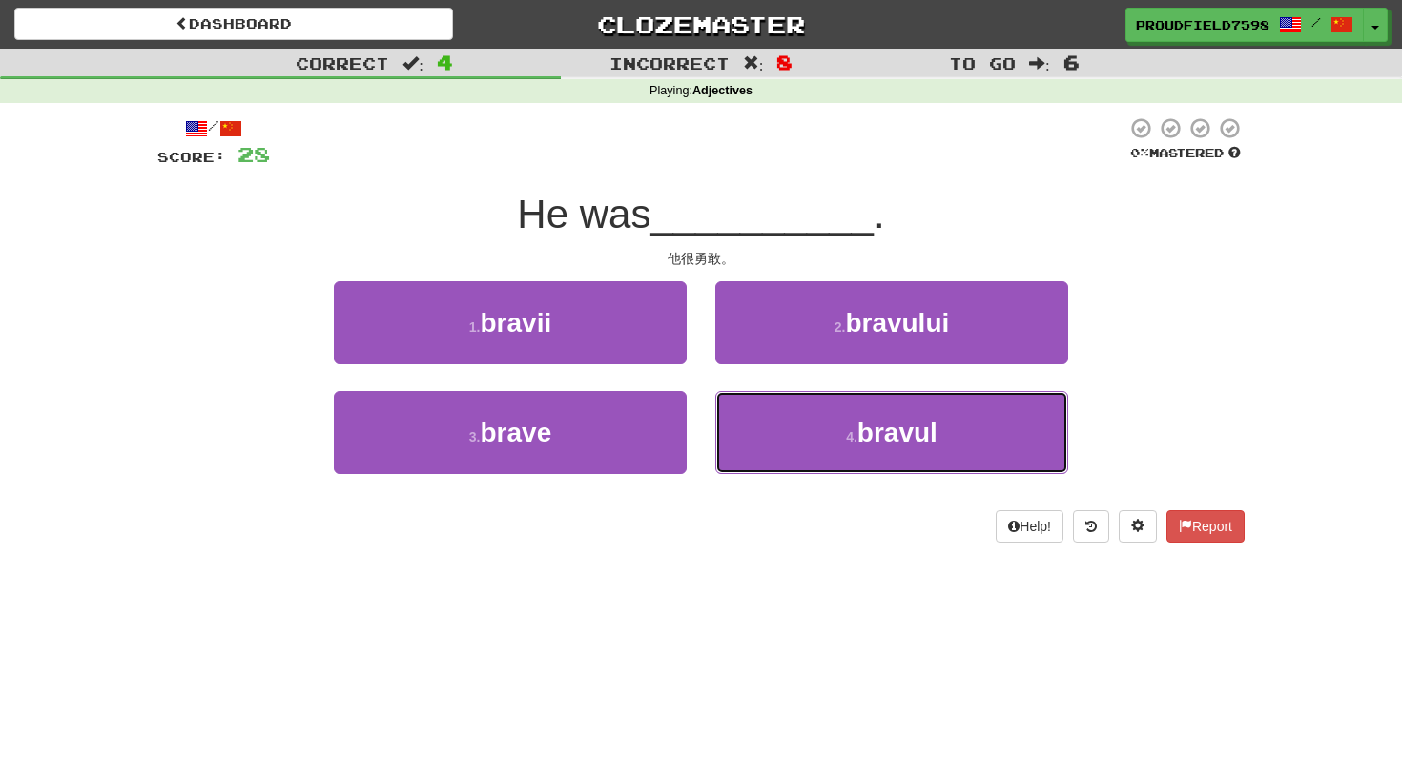
drag, startPoint x: 816, startPoint y: 404, endPoint x: 814, endPoint y: 478, distance: 73.4
click at [817, 406] on button "4 . bravul" at bounding box center [891, 432] width 353 height 83
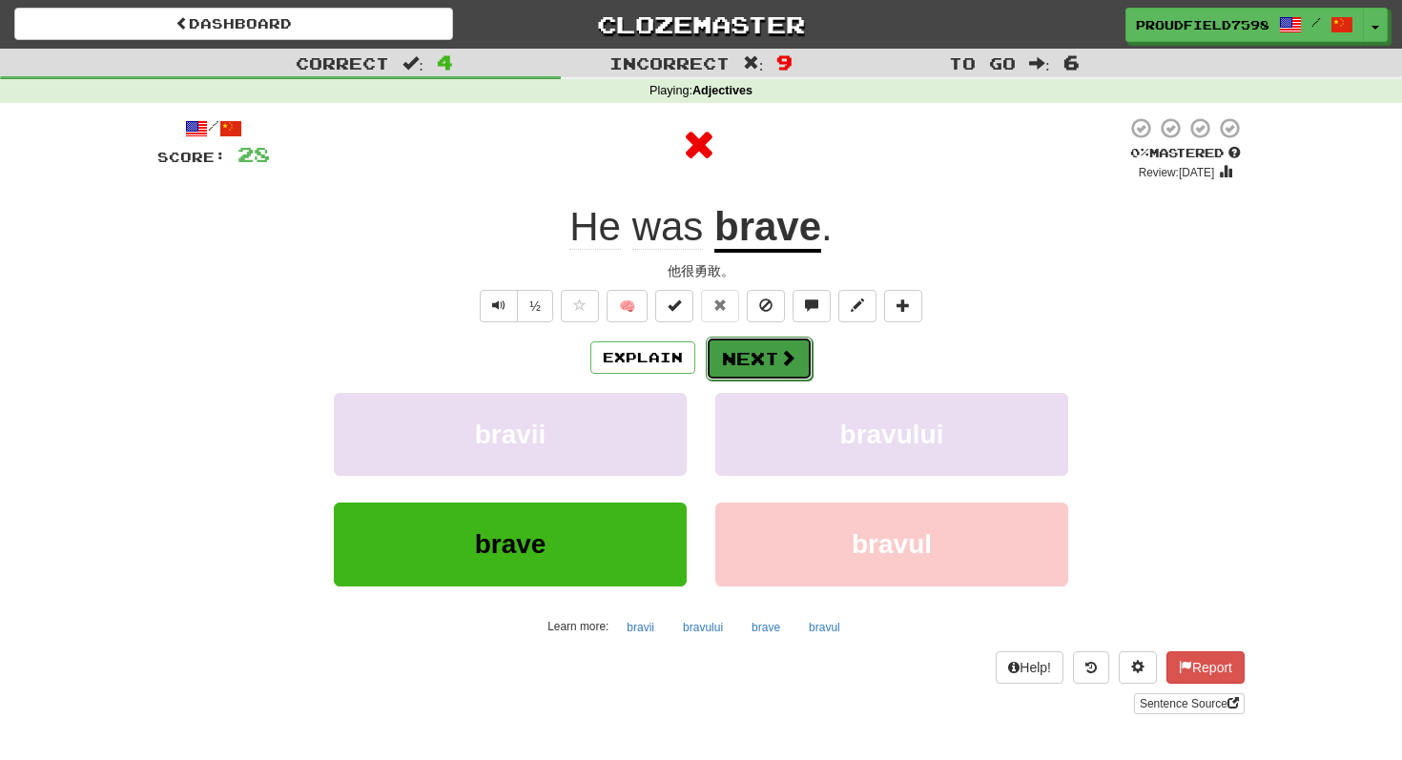
click at [735, 370] on button "Next" at bounding box center [759, 359] width 107 height 44
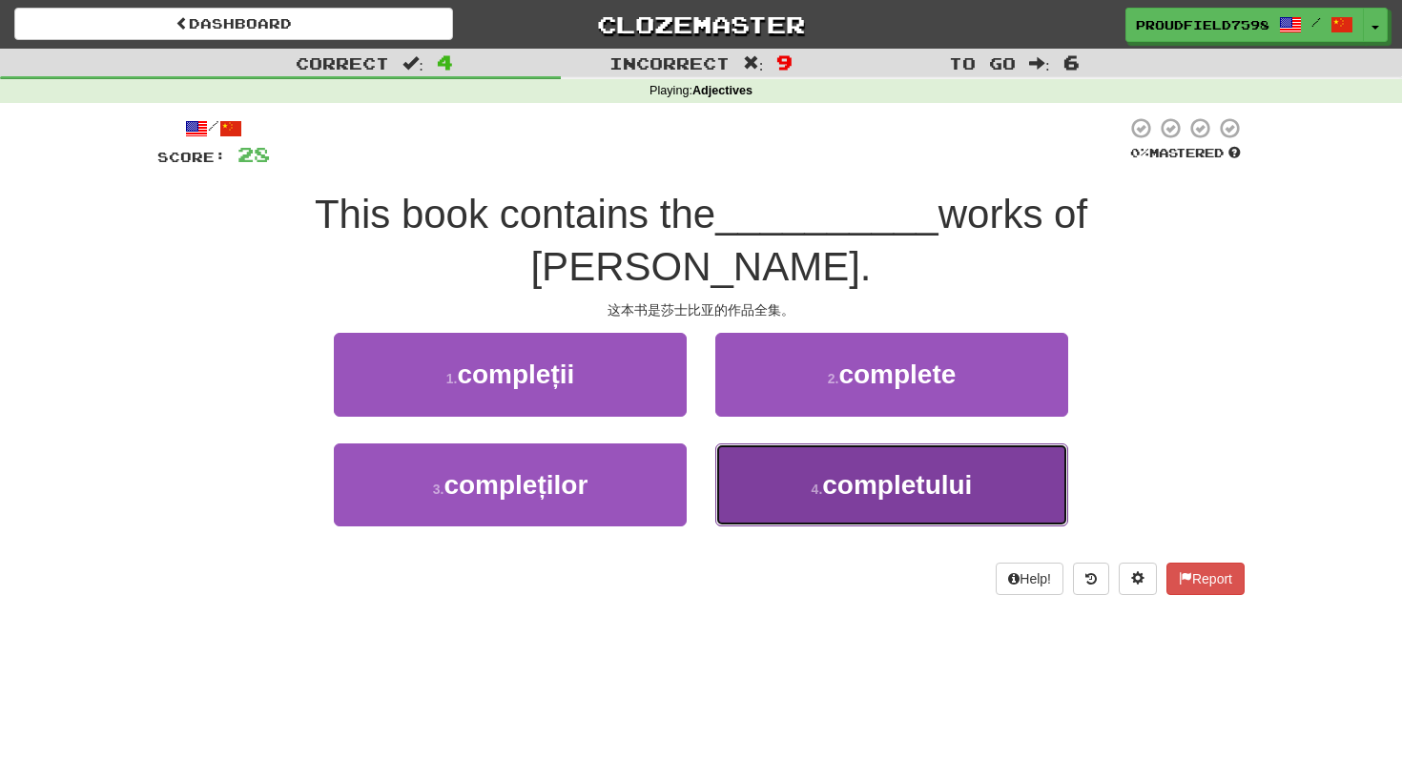
click at [909, 455] on button "4 . completului" at bounding box center [891, 484] width 353 height 83
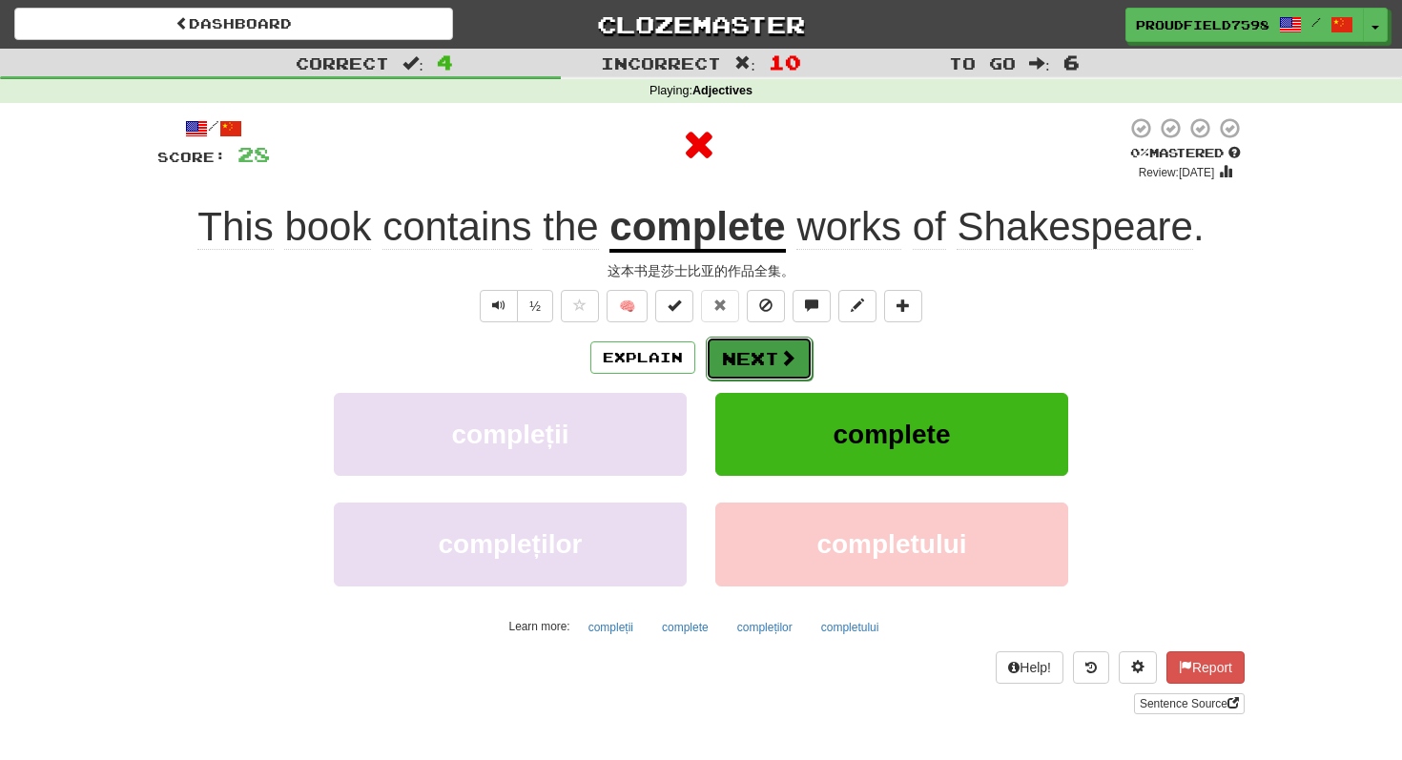
click at [775, 360] on button "Next" at bounding box center [759, 359] width 107 height 44
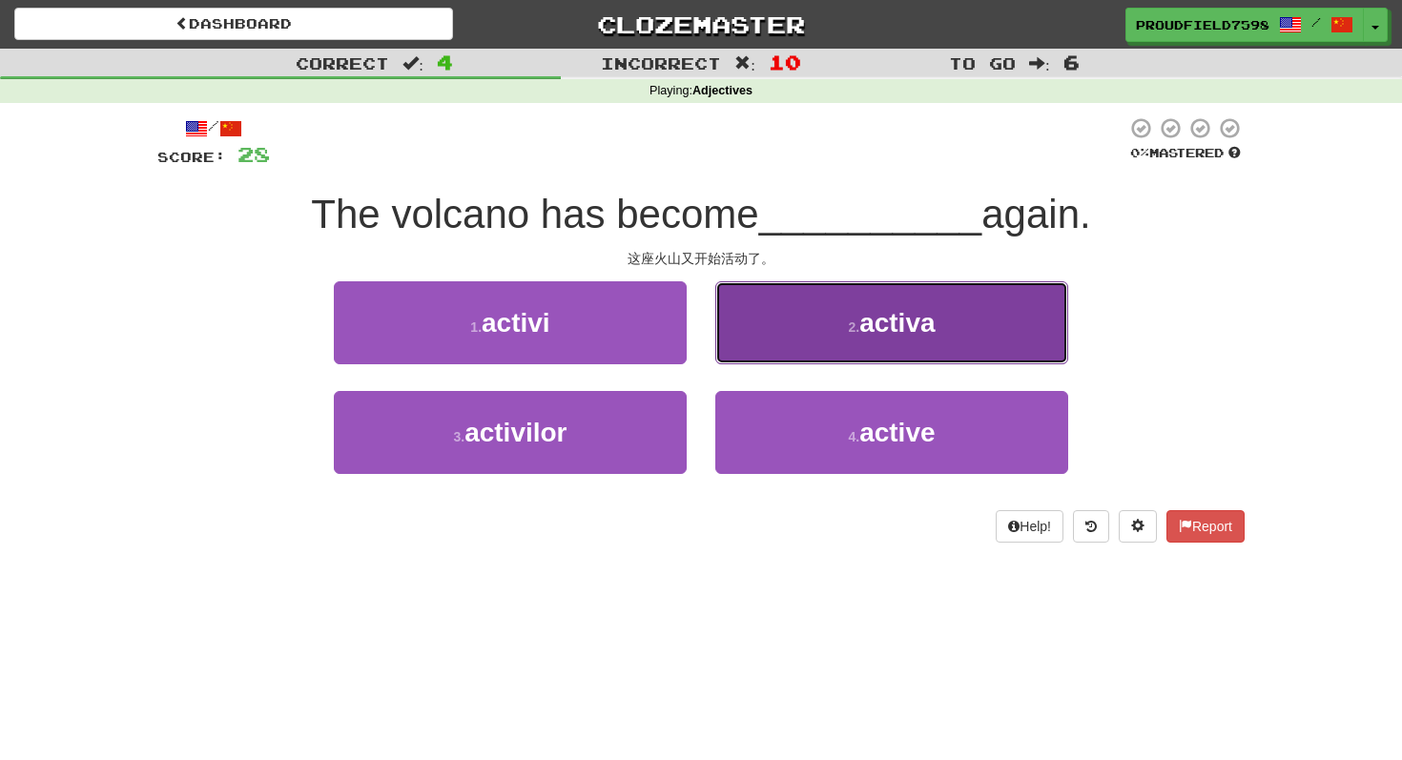
click at [825, 342] on button "2 . activa" at bounding box center [891, 322] width 353 height 83
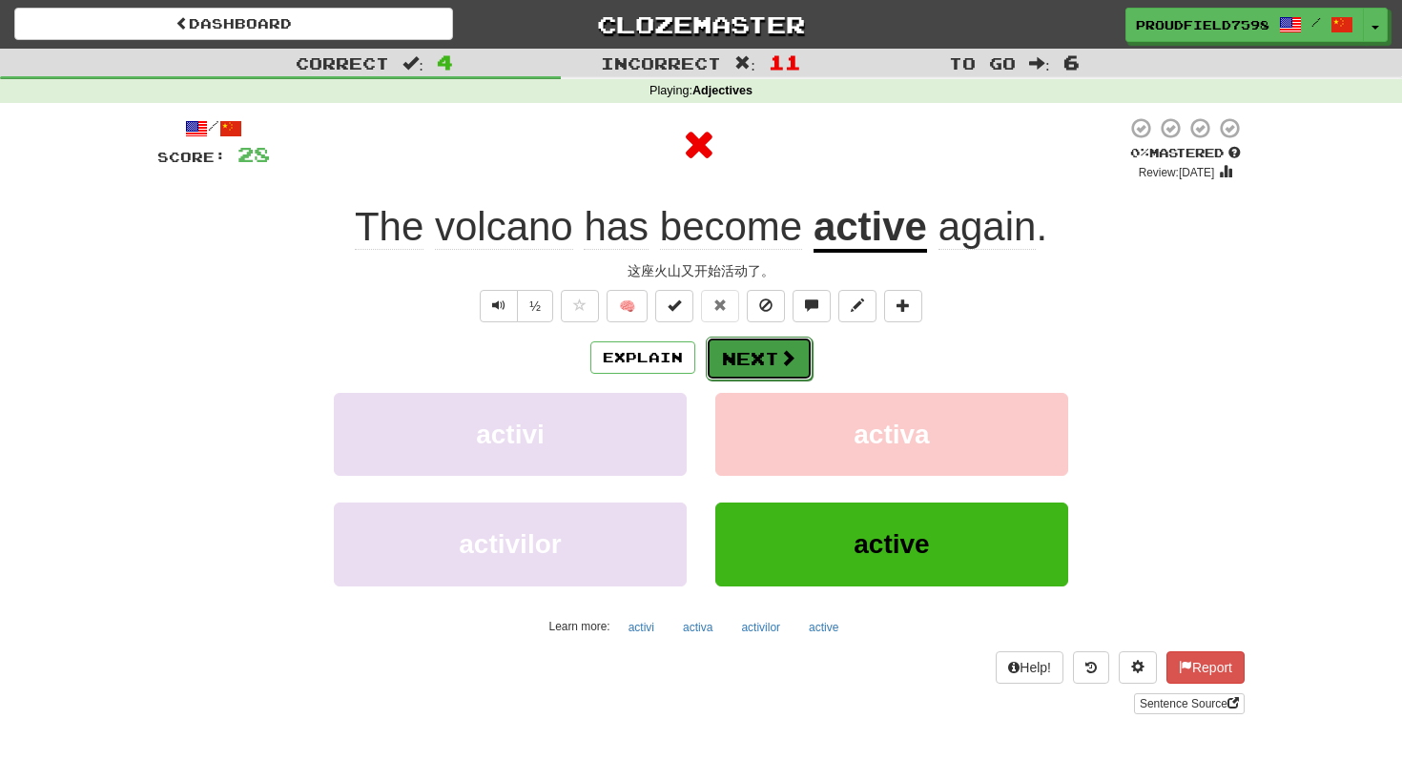
click at [775, 342] on button "Next" at bounding box center [759, 359] width 107 height 44
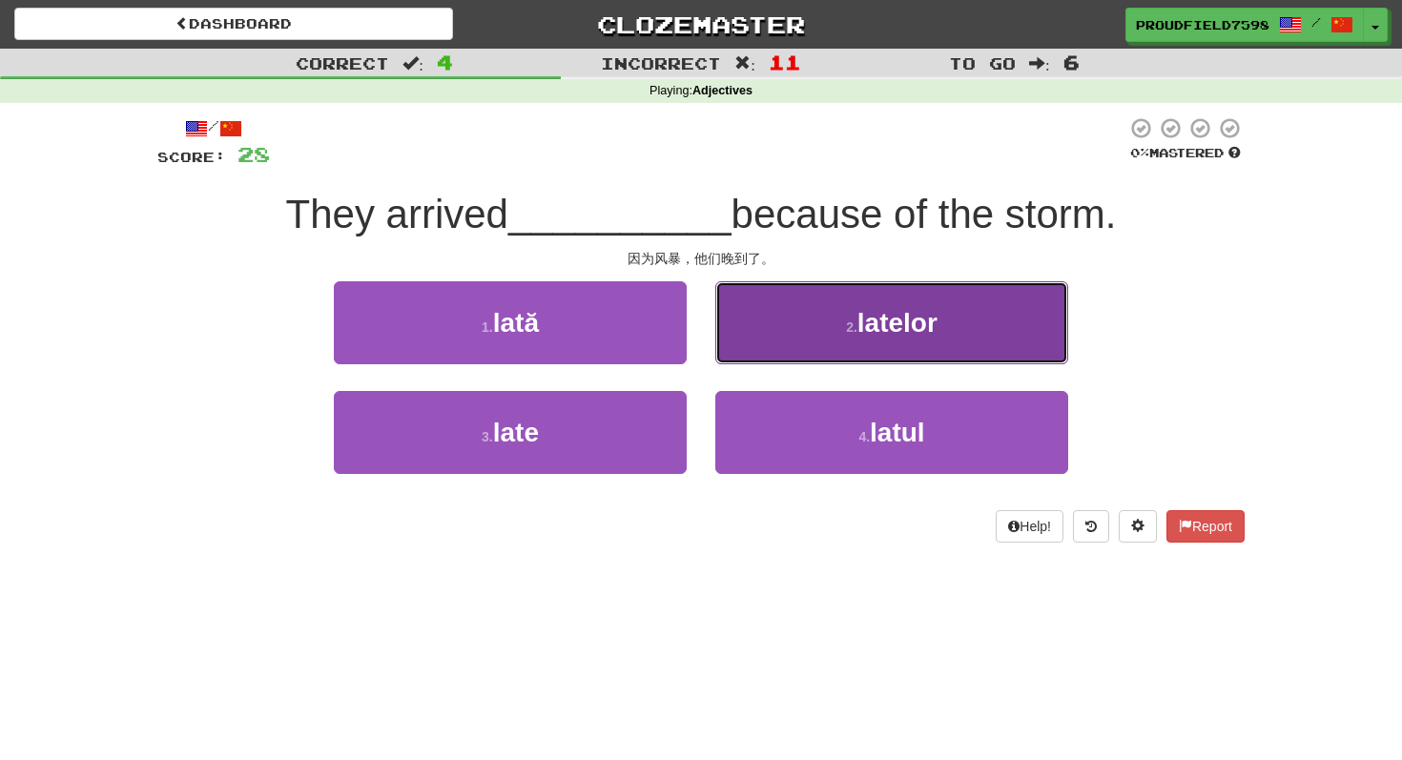
click at [780, 342] on button "2 . latelor" at bounding box center [891, 322] width 353 height 83
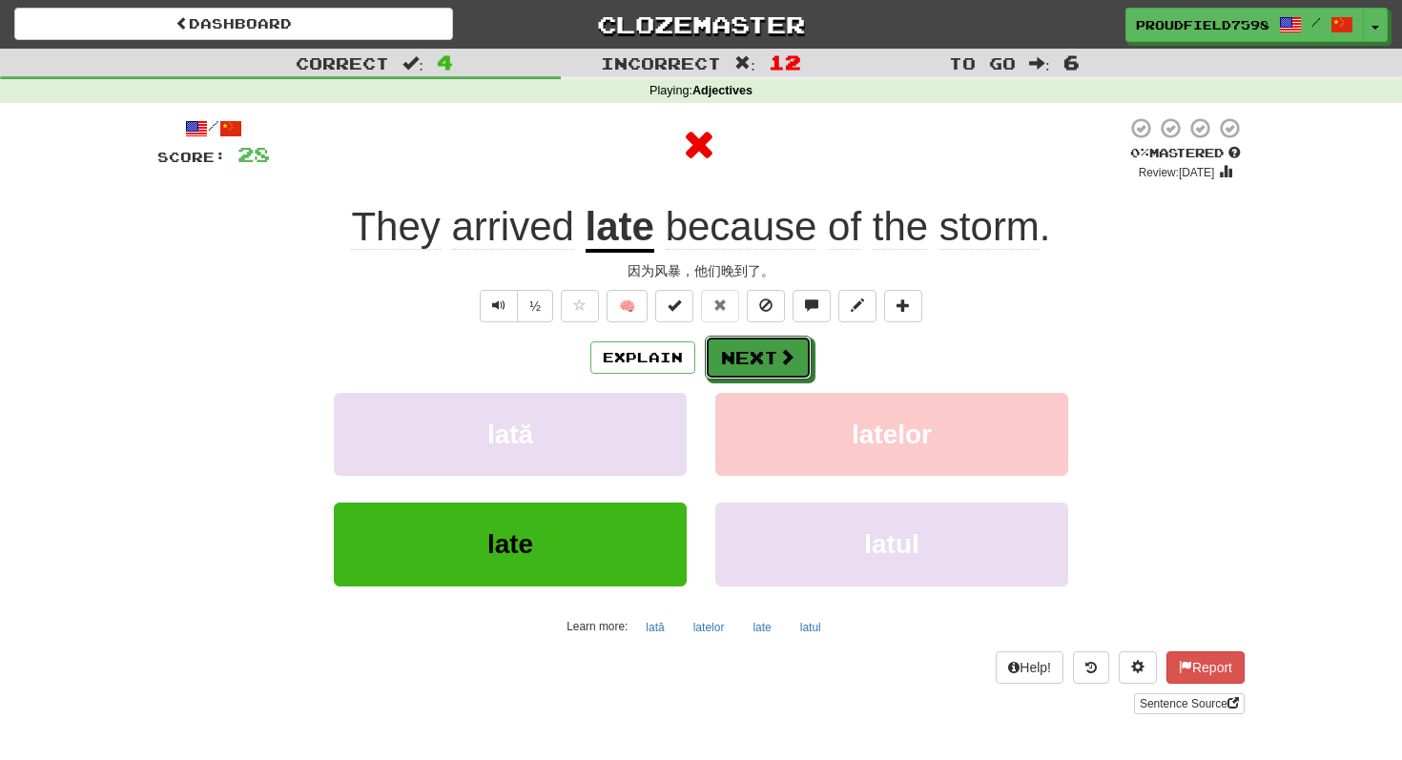
click at [780, 342] on button "Next" at bounding box center [758, 358] width 107 height 44
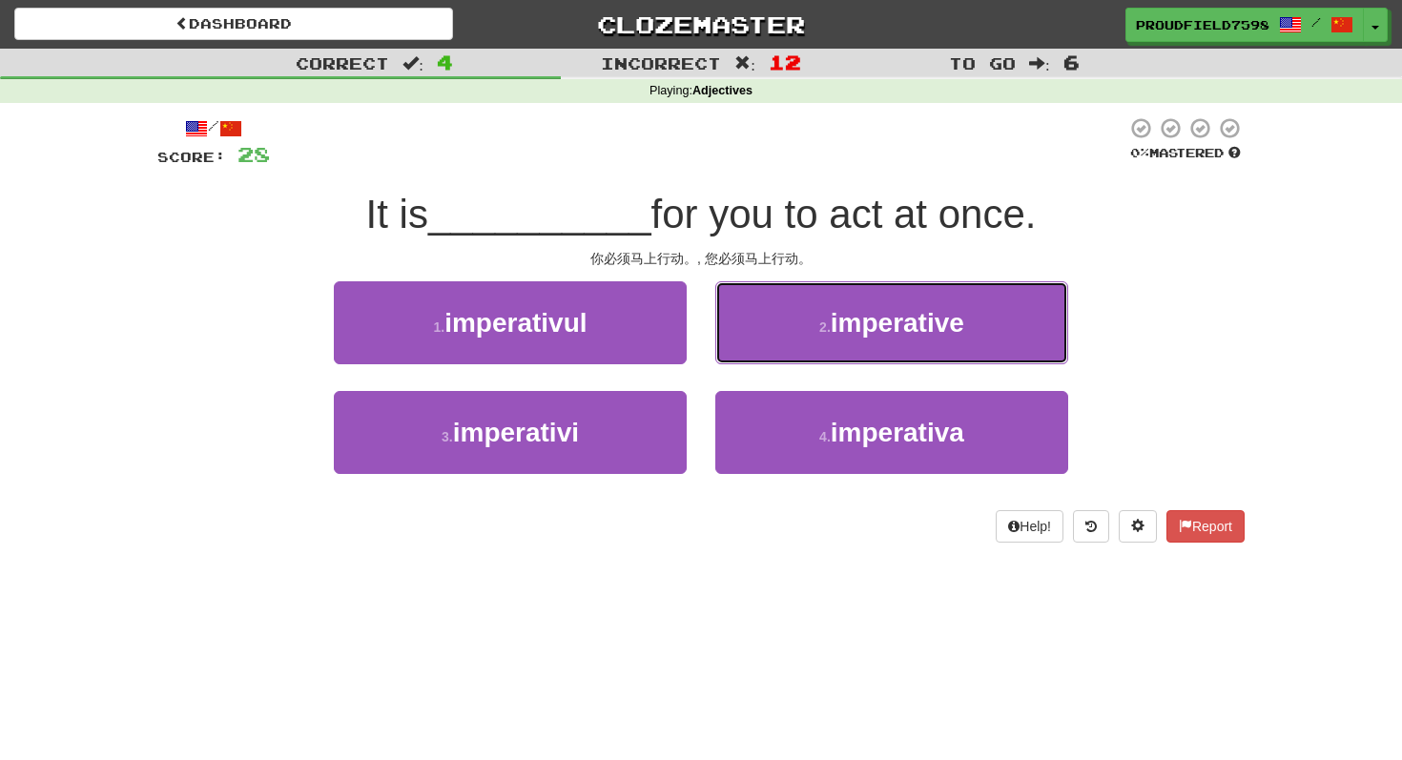
click at [780, 342] on button "2 . imperative" at bounding box center [891, 322] width 353 height 83
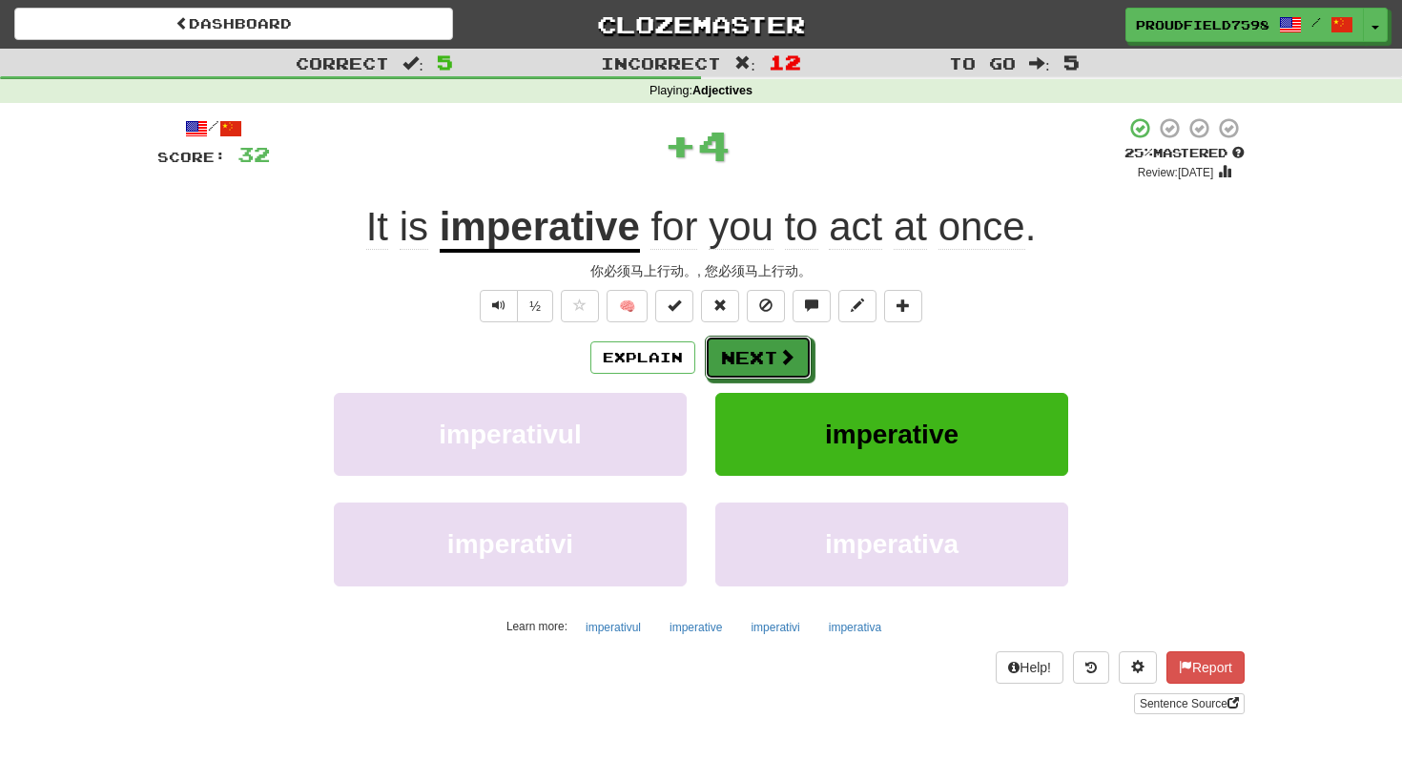
click at [780, 342] on button "Next" at bounding box center [758, 358] width 107 height 44
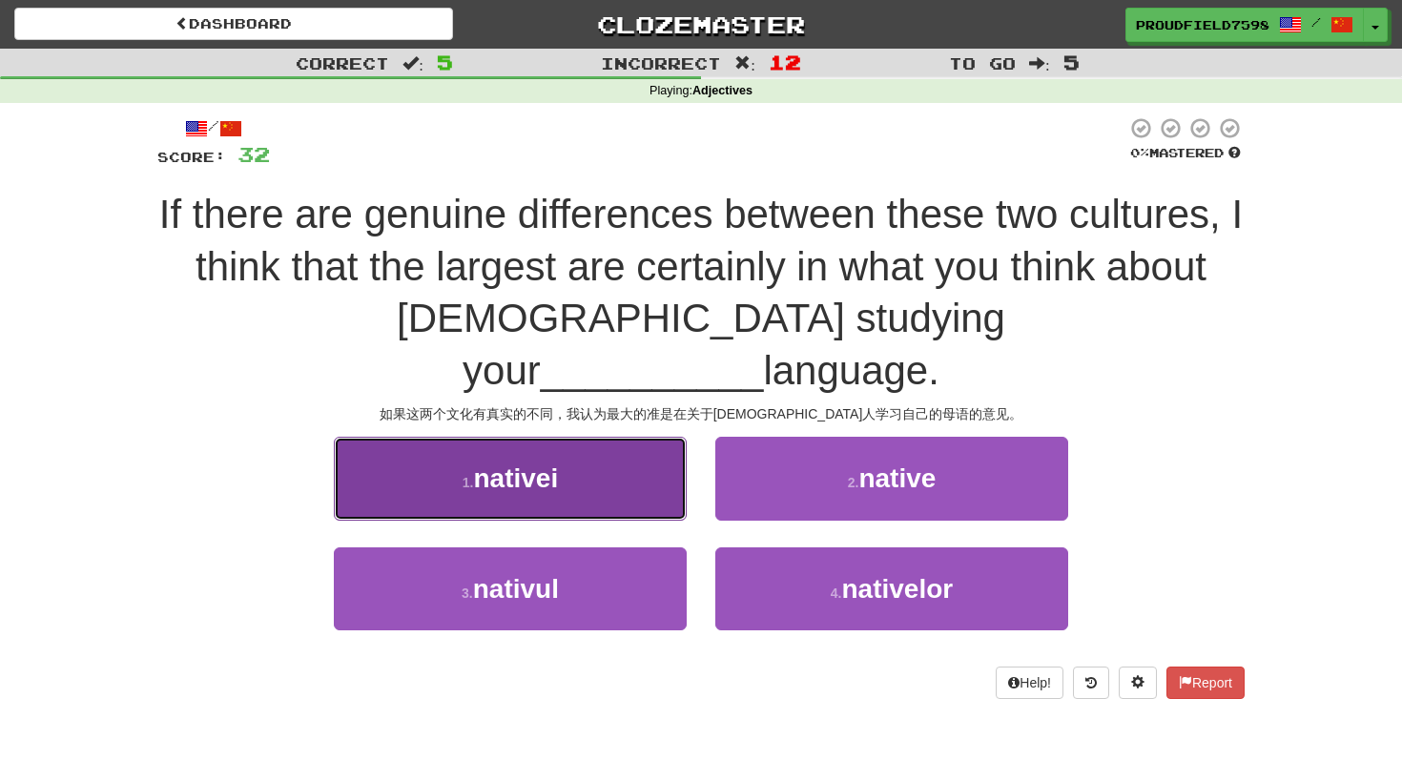
click at [625, 437] on button "1 . nativei" at bounding box center [510, 478] width 353 height 83
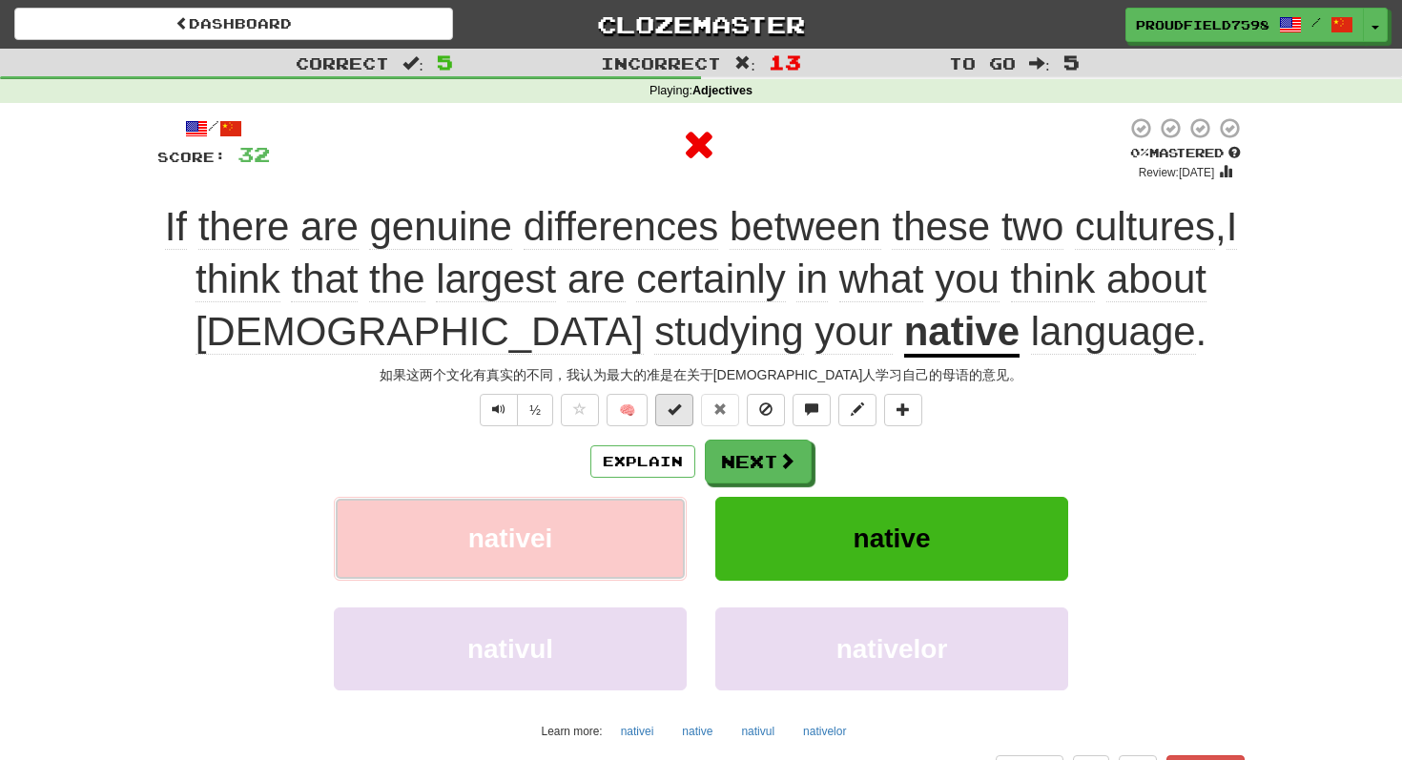
scroll to position [1, 0]
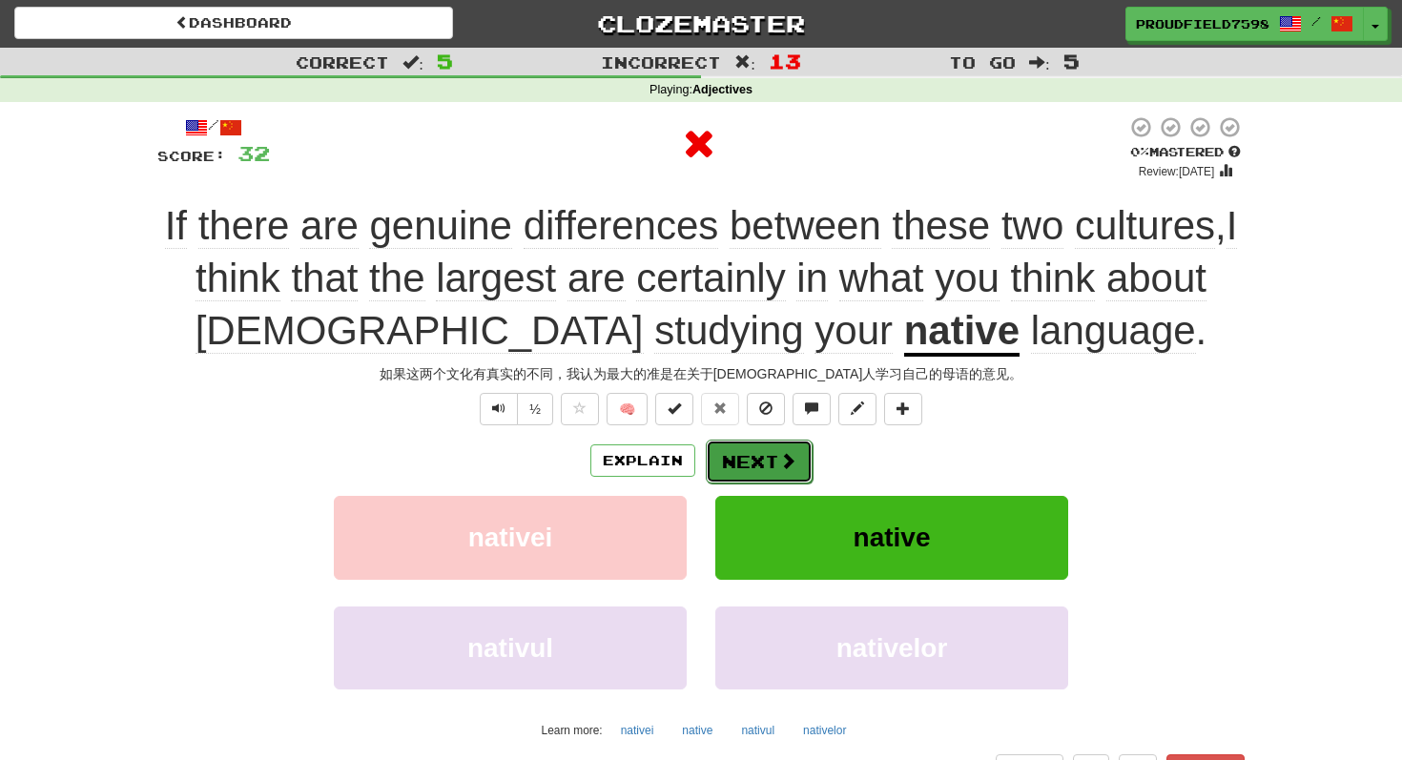
click at [734, 467] on button "Next" at bounding box center [759, 462] width 107 height 44
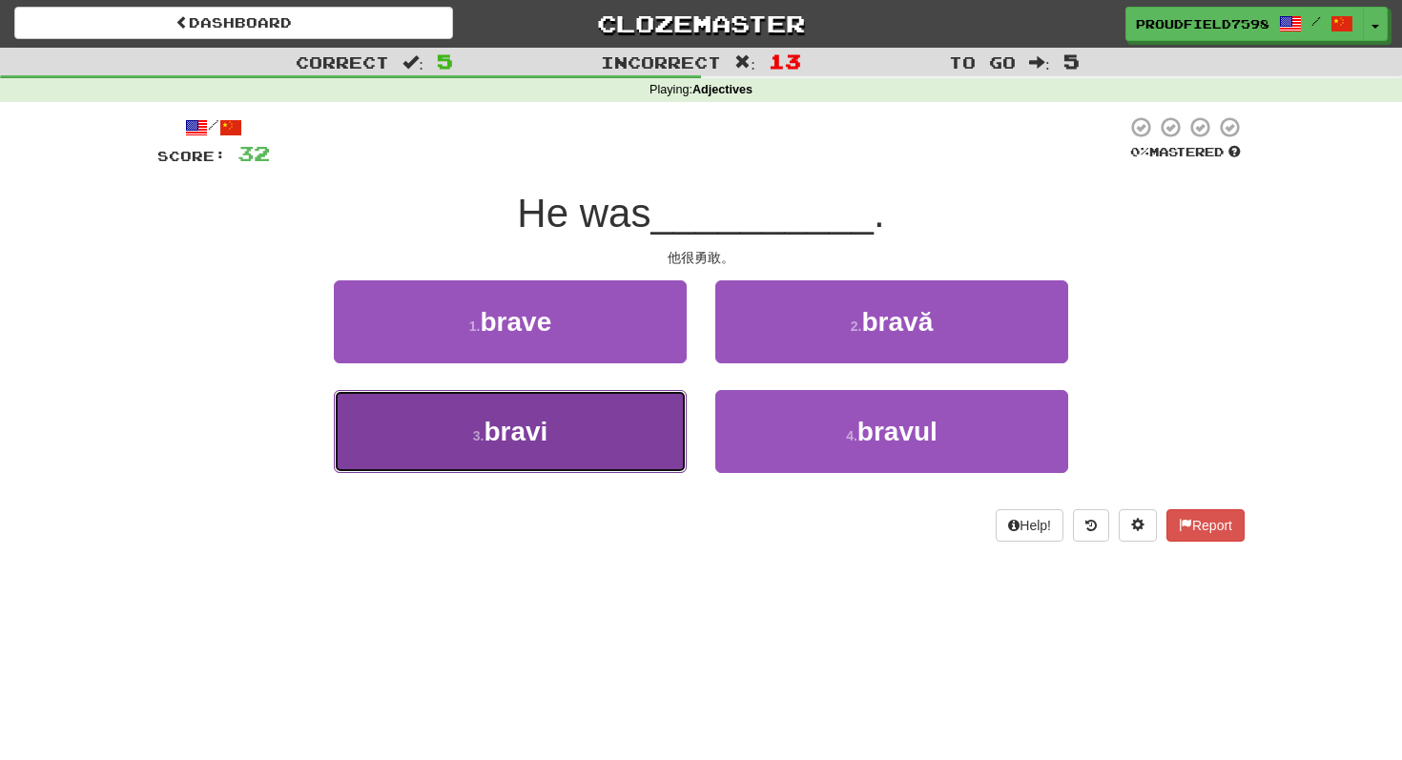
click at [640, 461] on button "3 . bravi" at bounding box center [510, 431] width 353 height 83
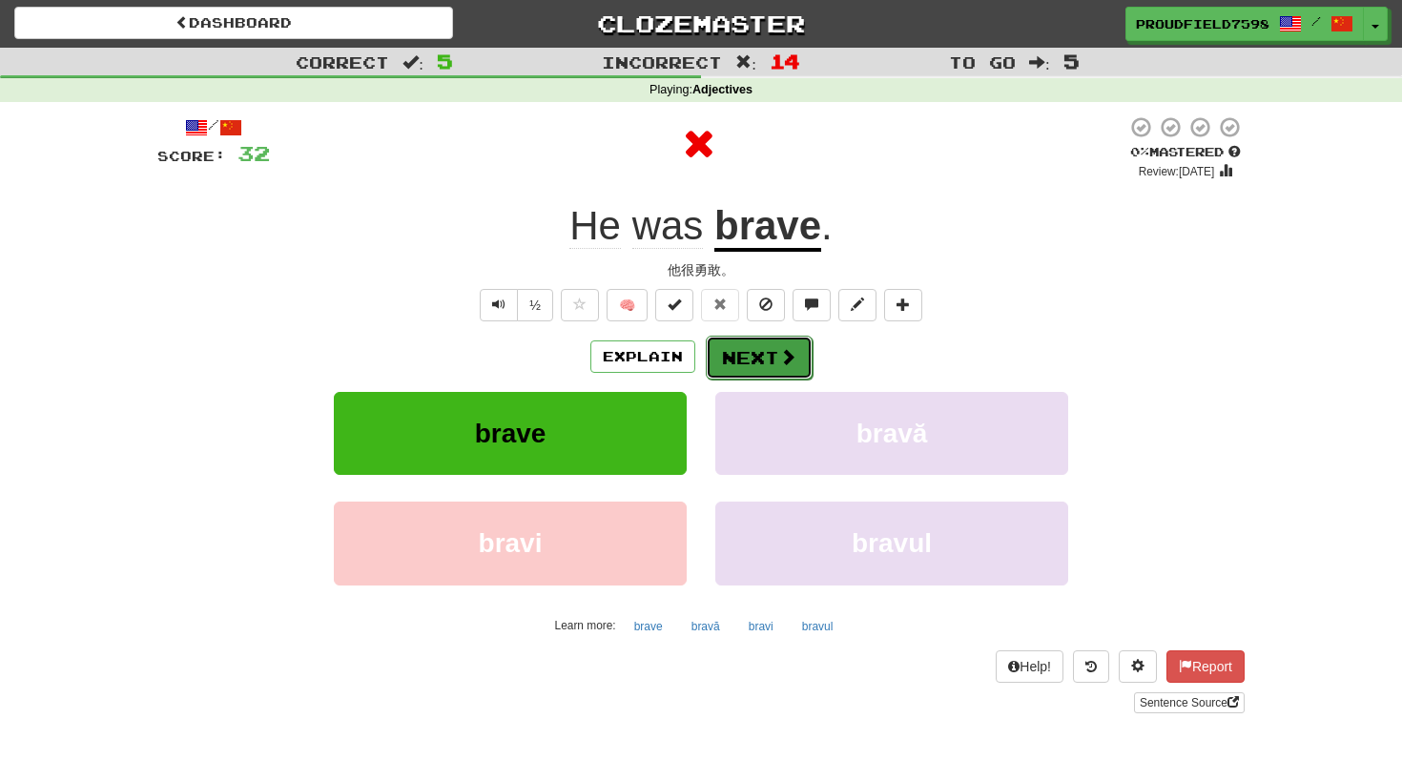
click at [749, 362] on button "Next" at bounding box center [759, 358] width 107 height 44
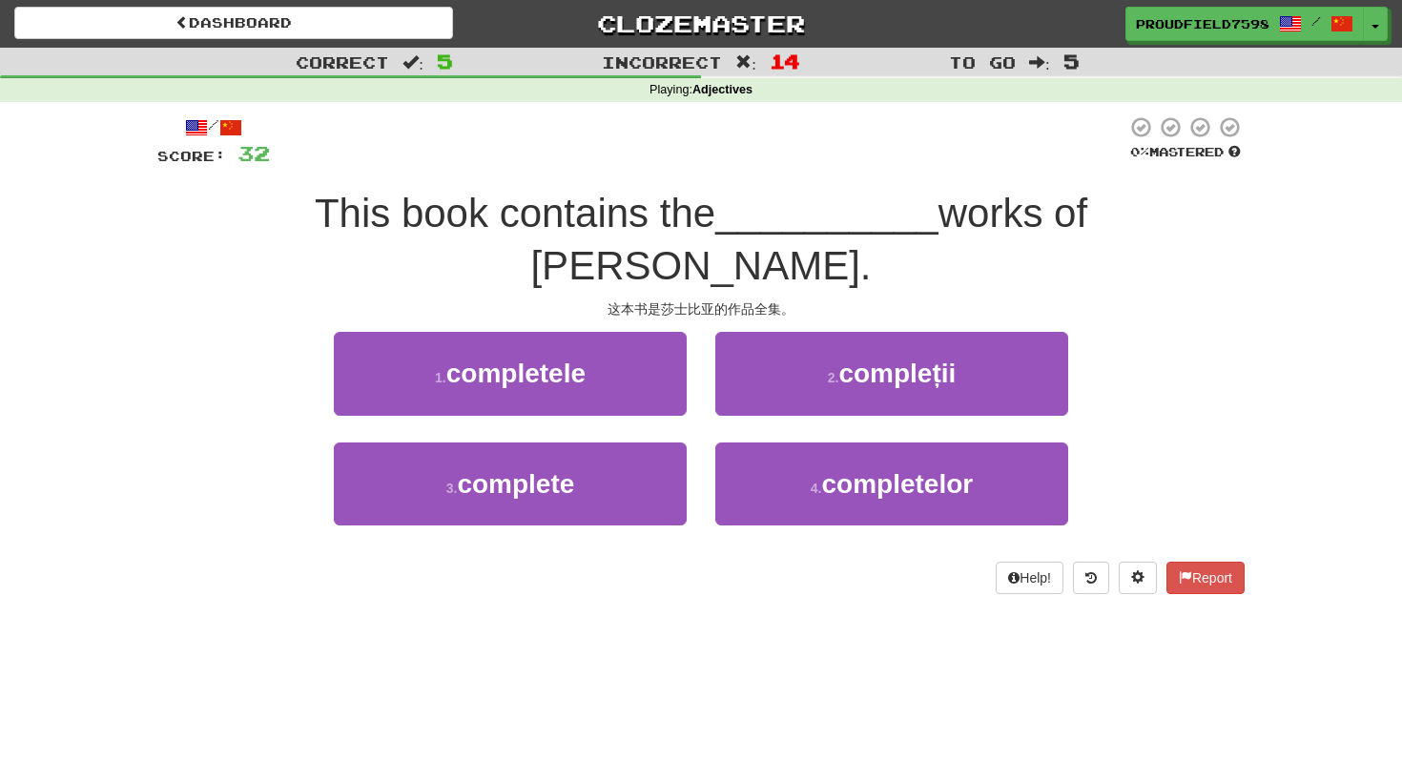
click at [816, 364] on div "2 . compleții" at bounding box center [891, 387] width 381 height 110
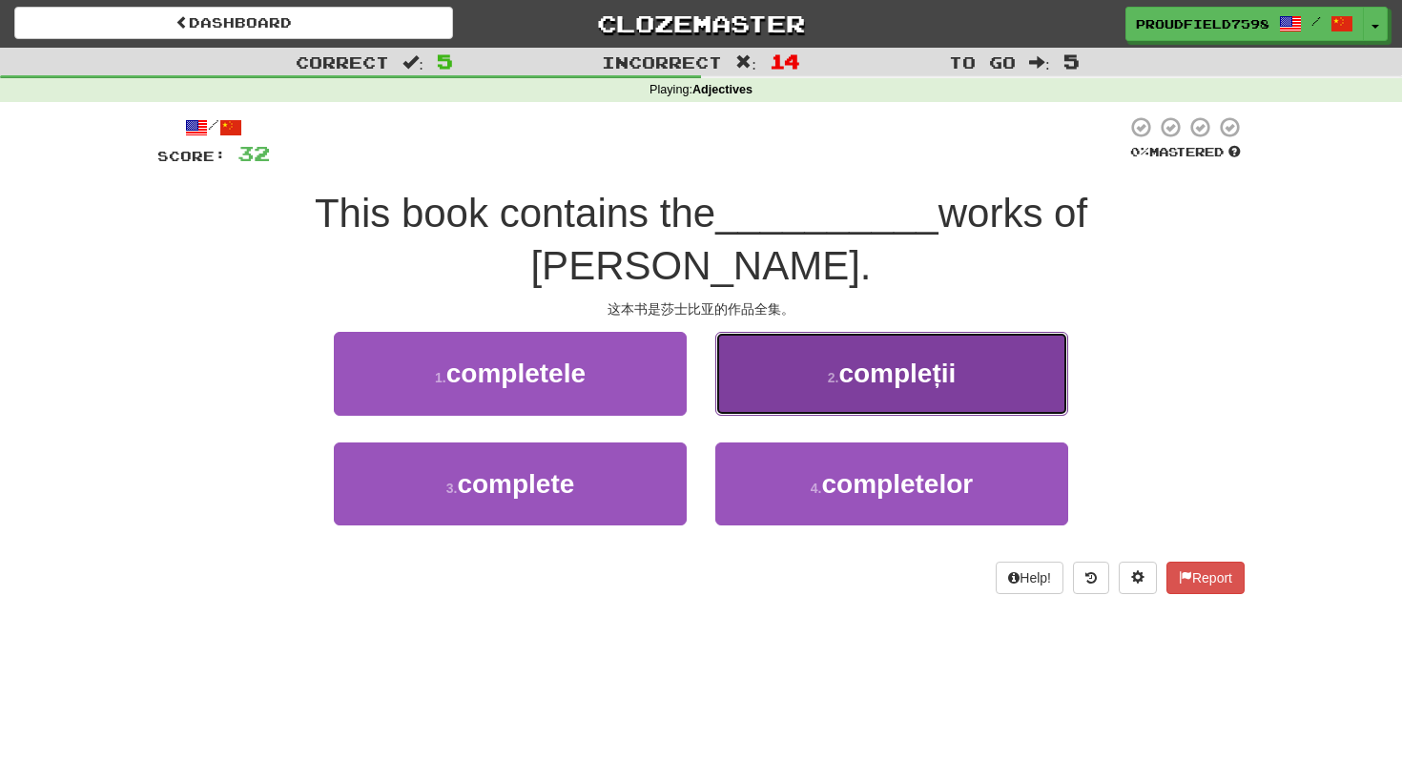
click at [813, 362] on button "2 . compleții" at bounding box center [891, 373] width 353 height 83
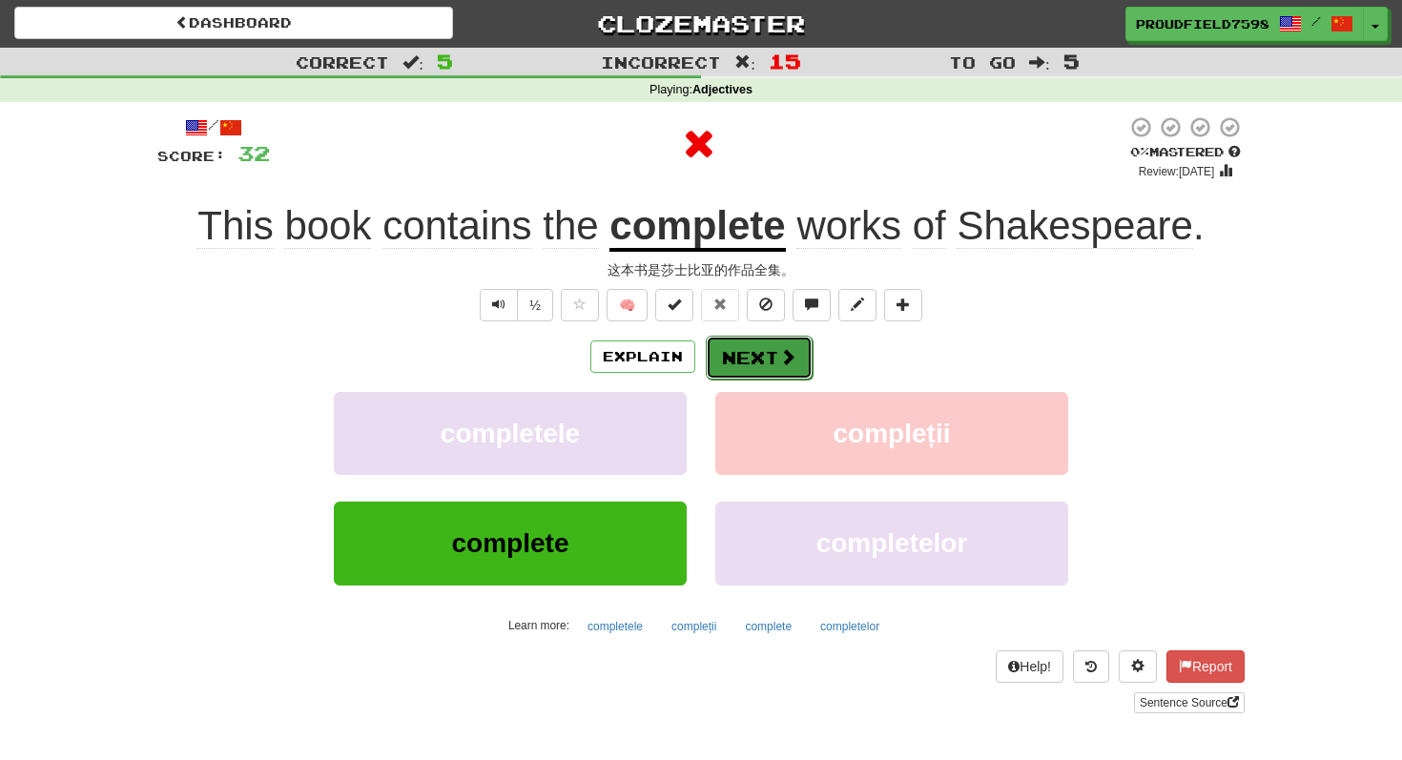
click at [785, 360] on span at bounding box center [787, 356] width 17 height 17
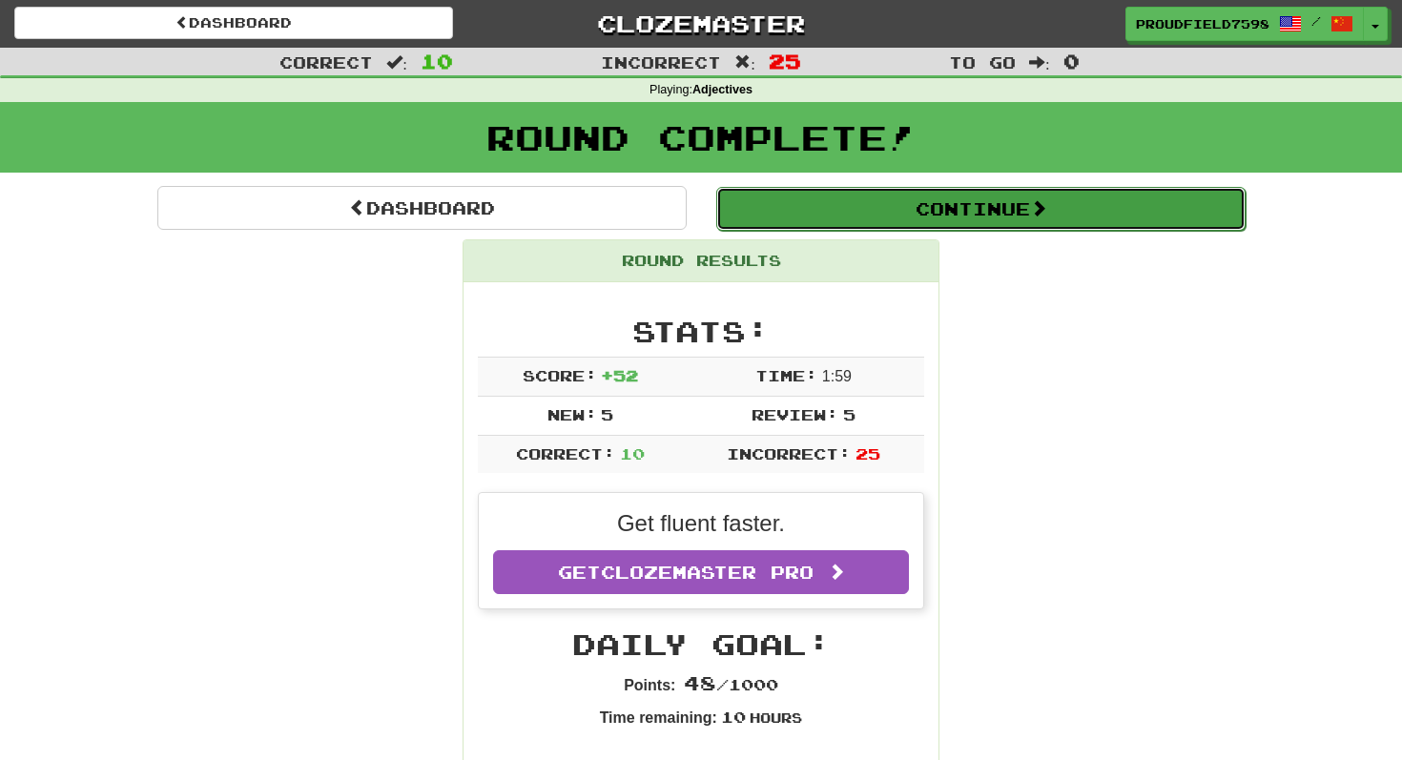
click at [1064, 226] on button "Continue" at bounding box center [980, 209] width 529 height 44
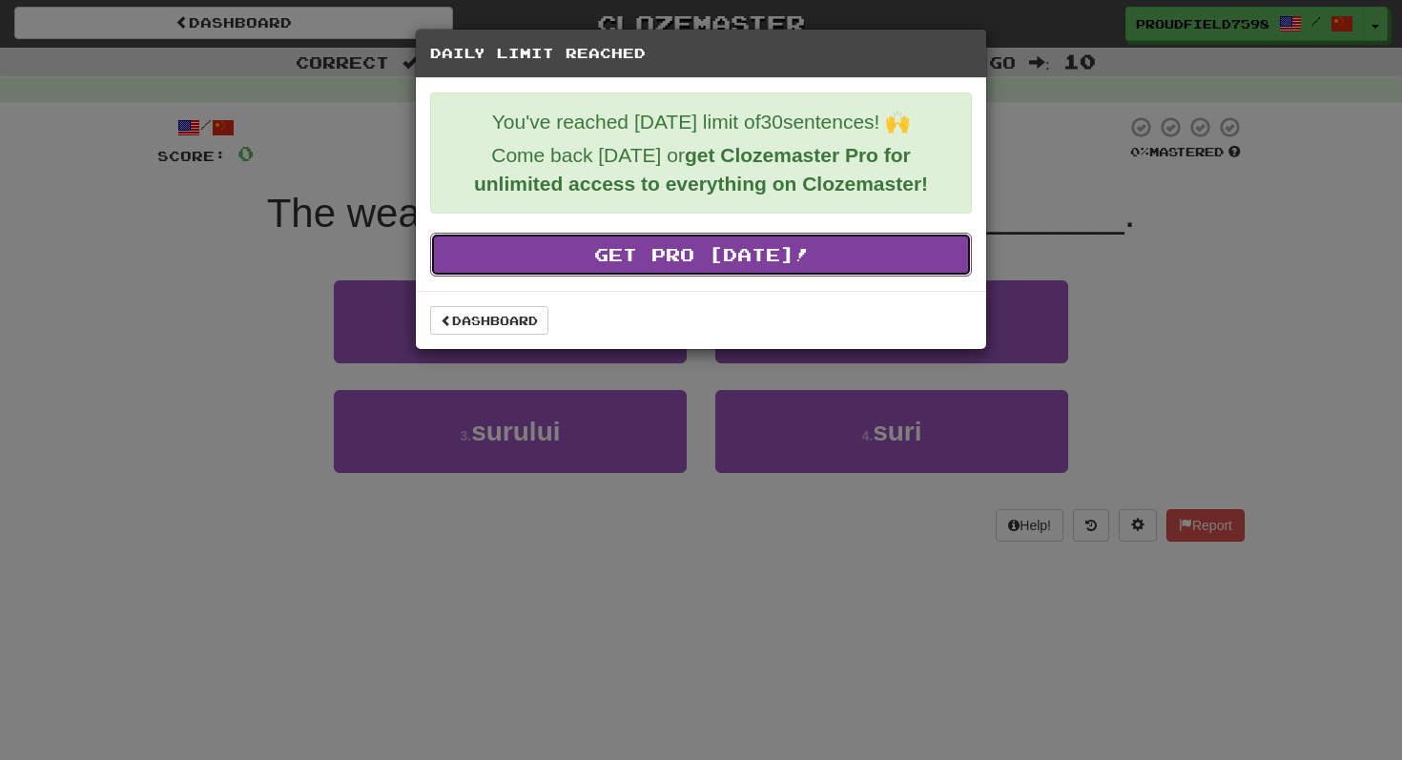
click at [828, 248] on link "Get Pro Today!" at bounding box center [701, 255] width 542 height 44
